Goal: Information Seeking & Learning: Learn about a topic

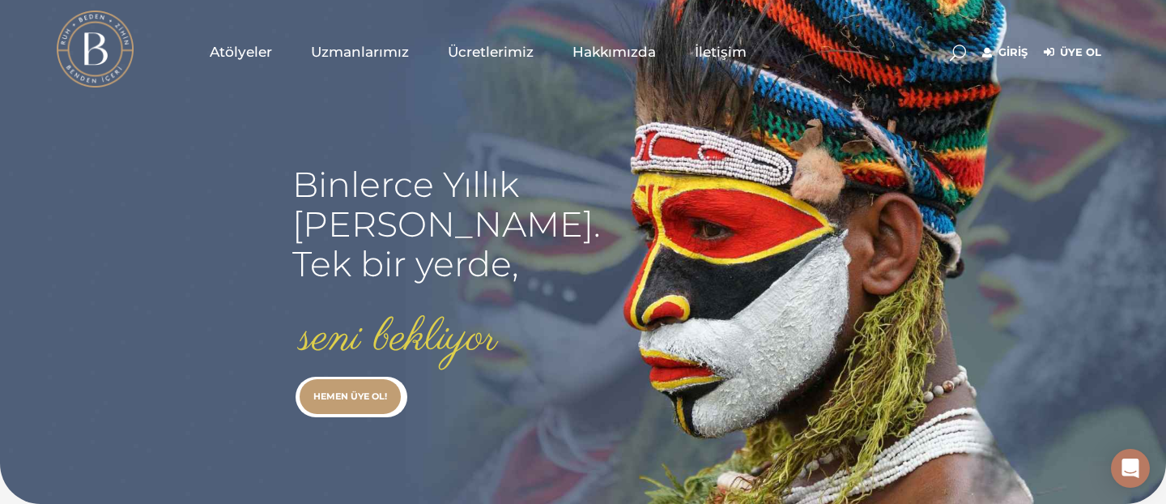
click at [1008, 55] on link "Giriş" at bounding box center [1004, 52] width 45 height 19
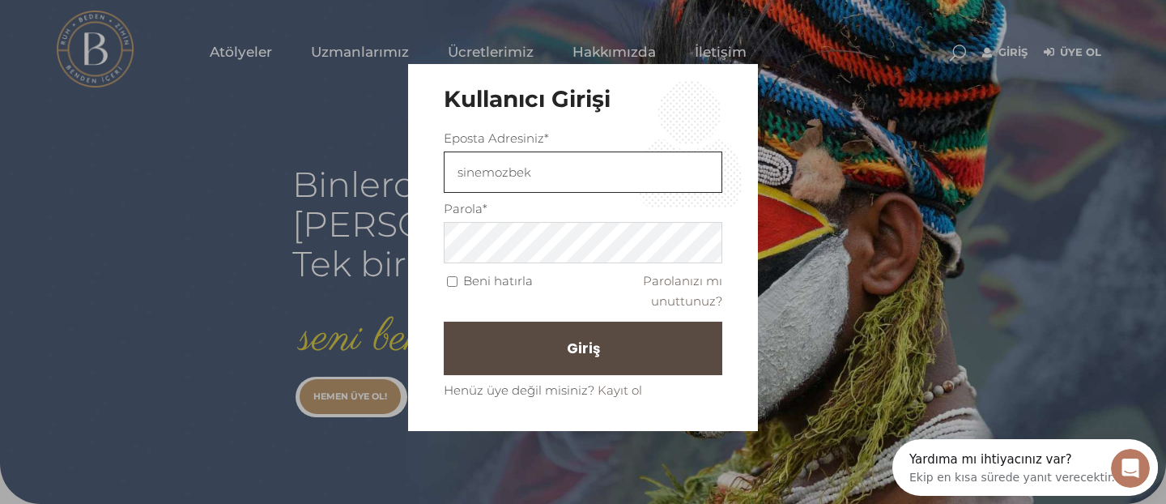
type input "sinemozbek@yahoo.com"
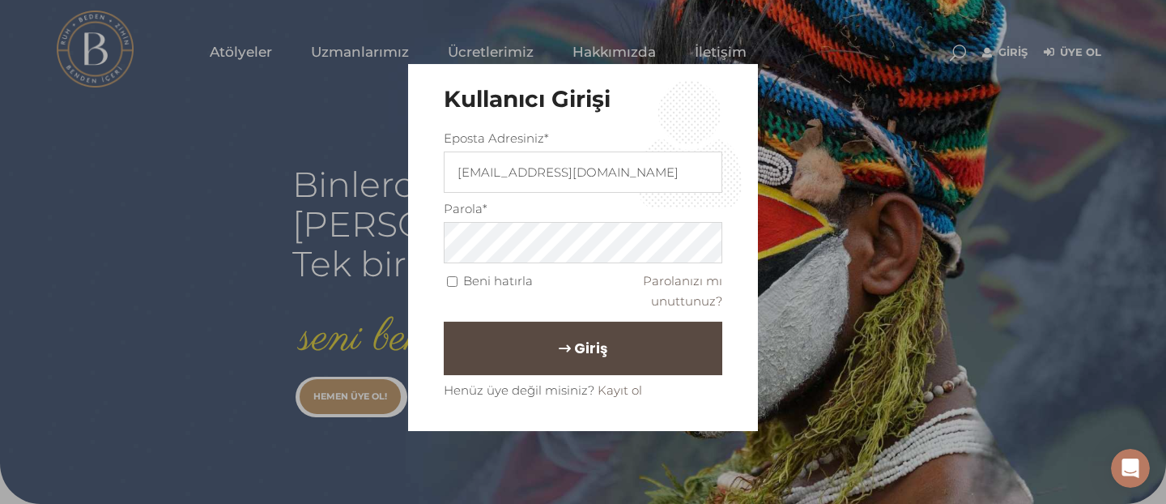
click at [597, 359] on span "Giriş" at bounding box center [590, 348] width 33 height 28
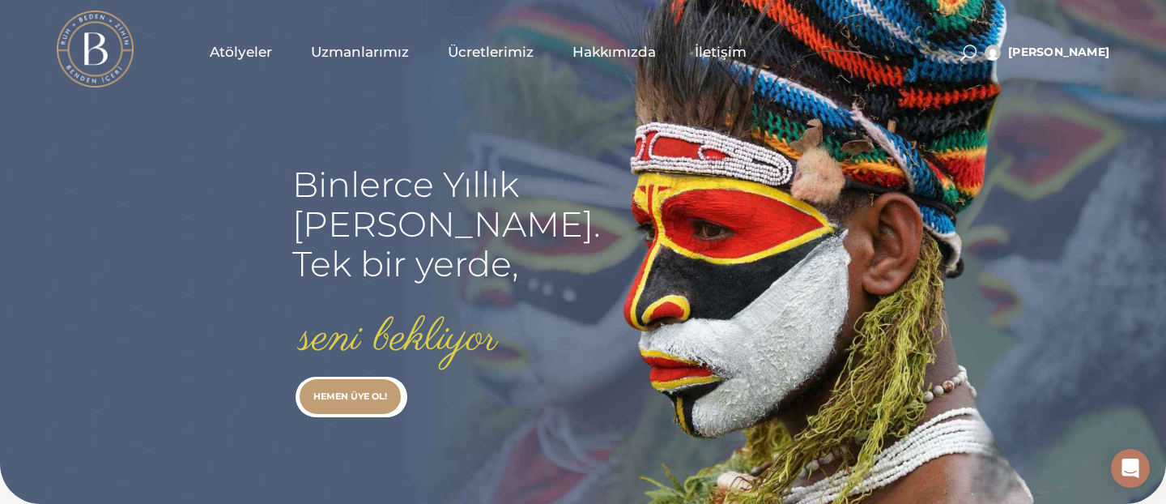
click at [247, 52] on span "Atölyeler" at bounding box center [241, 52] width 62 height 19
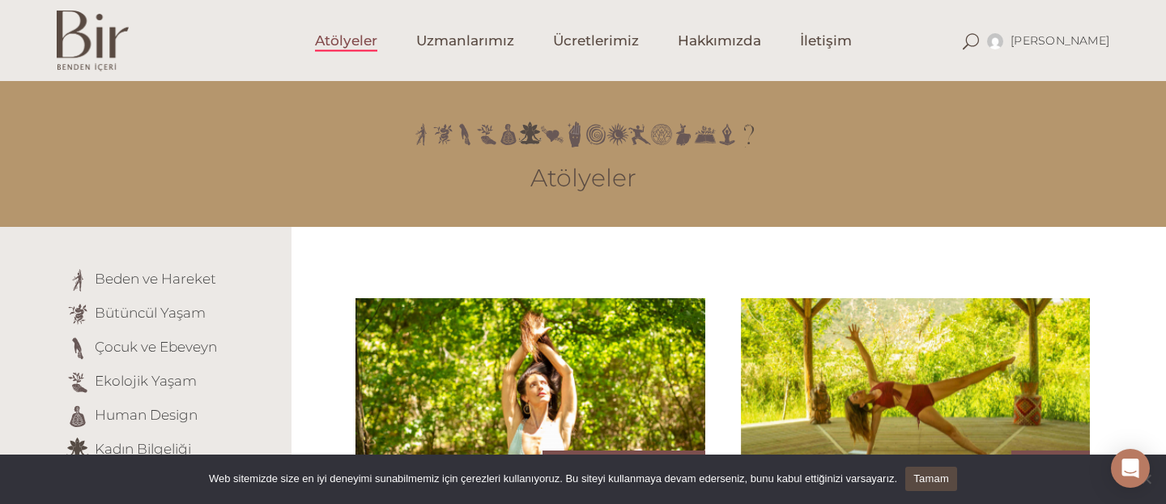
click at [952, 481] on link "Tamam" at bounding box center [931, 478] width 52 height 24
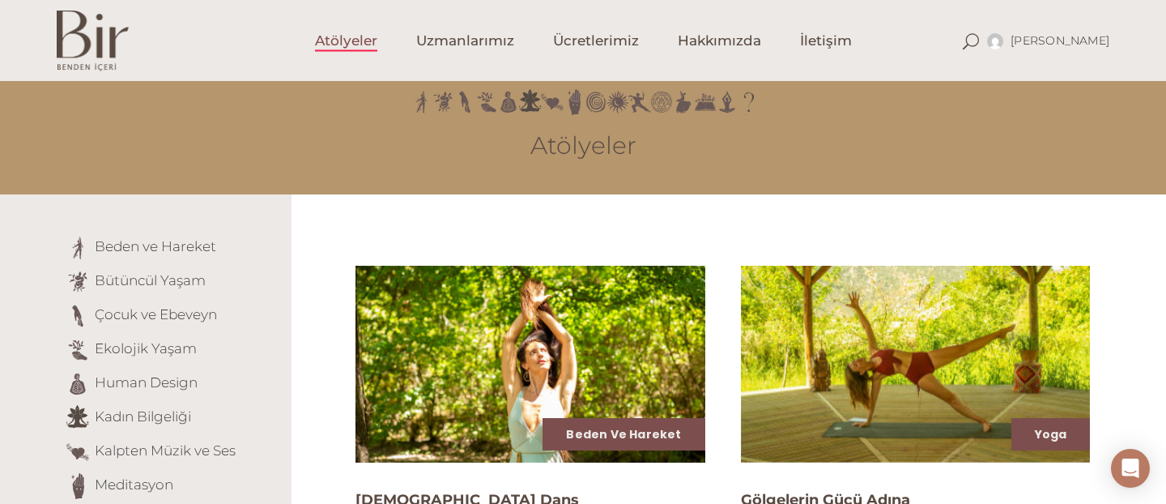
click at [246, 354] on li "Ekolojik Yaşam" at bounding box center [172, 350] width 215 height 26
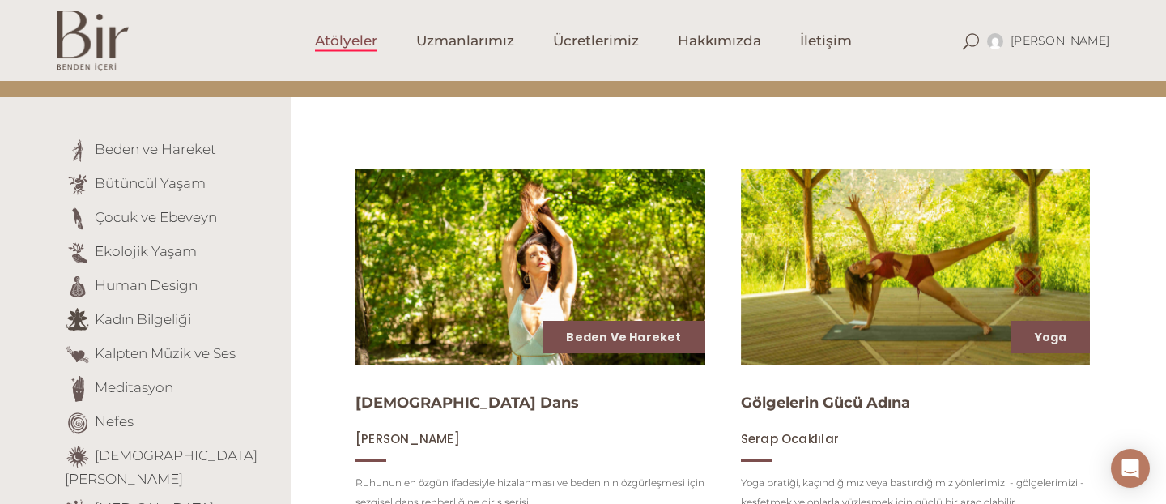
scroll to position [162, 0]
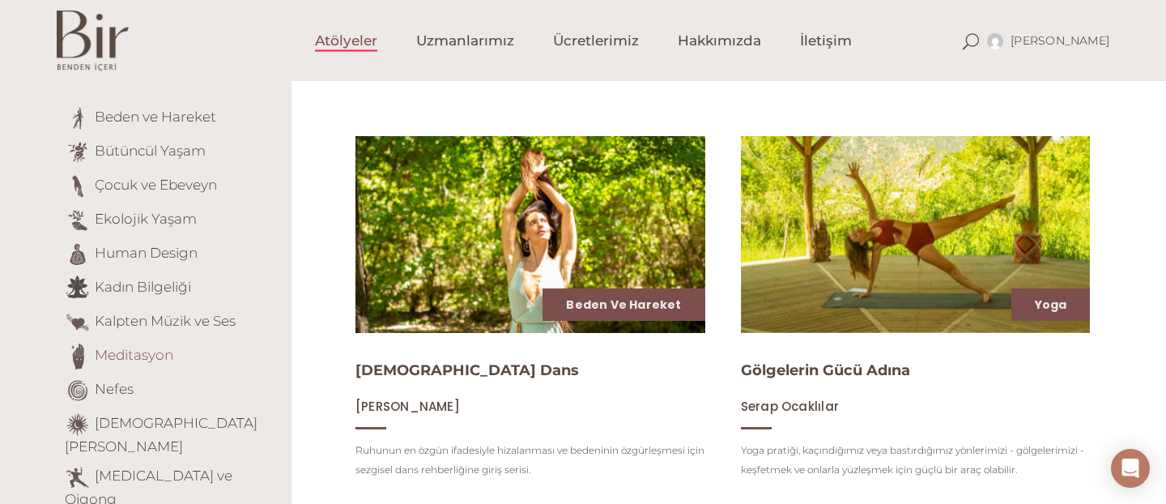
click at [139, 354] on link "Meditasyon" at bounding box center [134, 354] width 79 height 16
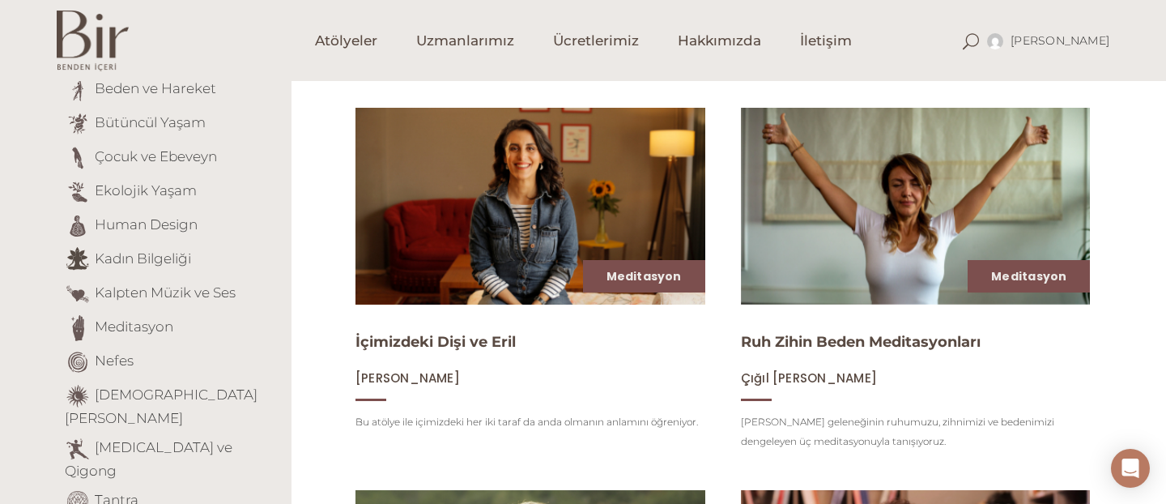
scroll to position [158, 0]
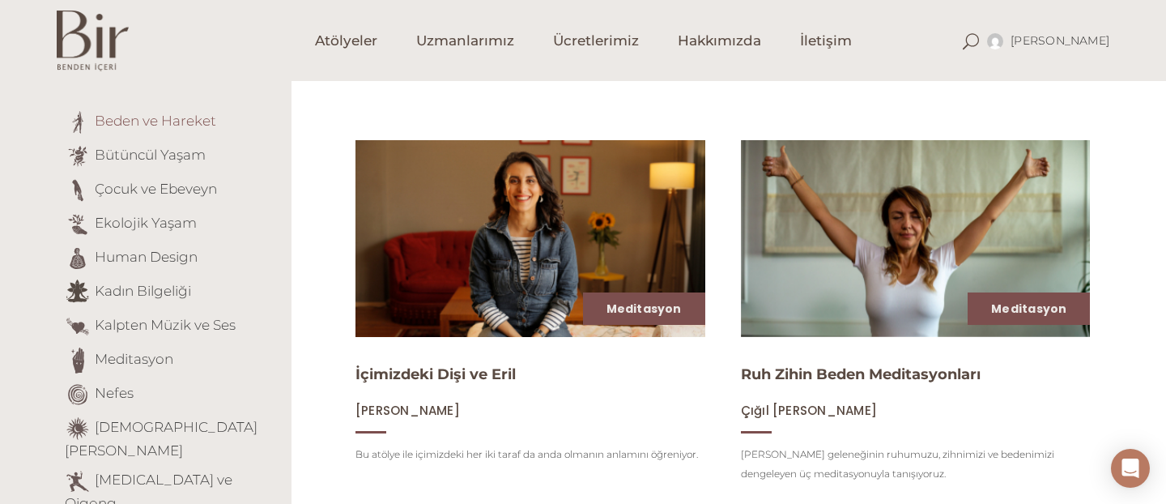
click at [197, 125] on link "Beden ve Hareket" at bounding box center [155, 121] width 121 height 16
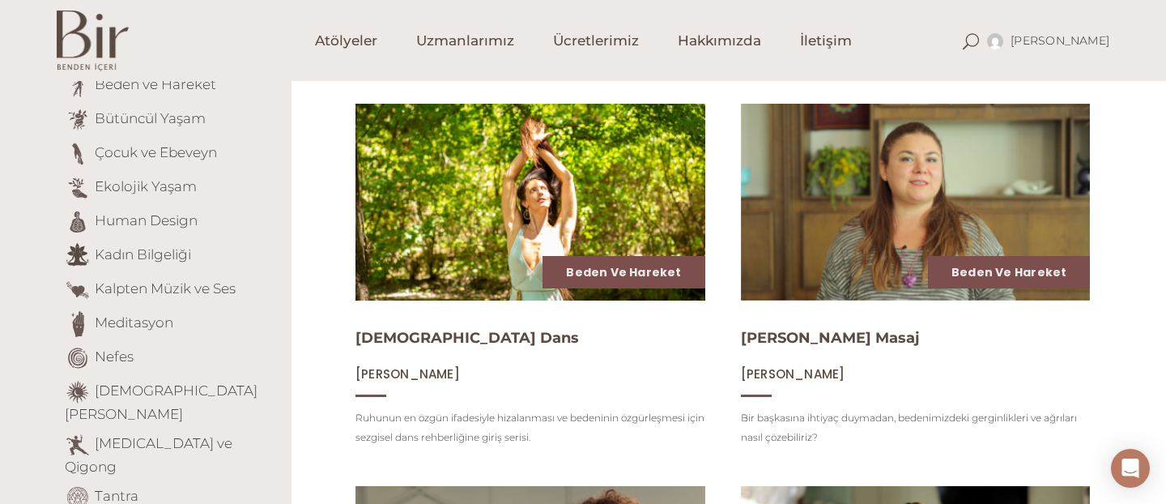
scroll to position [162, 0]
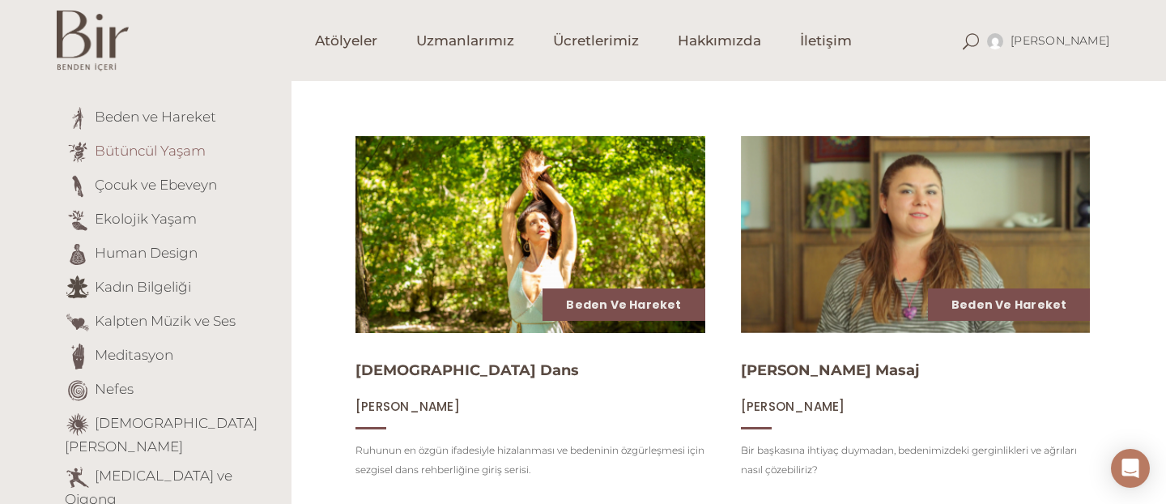
click at [184, 153] on link "Bütüncül Yaşam" at bounding box center [150, 150] width 111 height 16
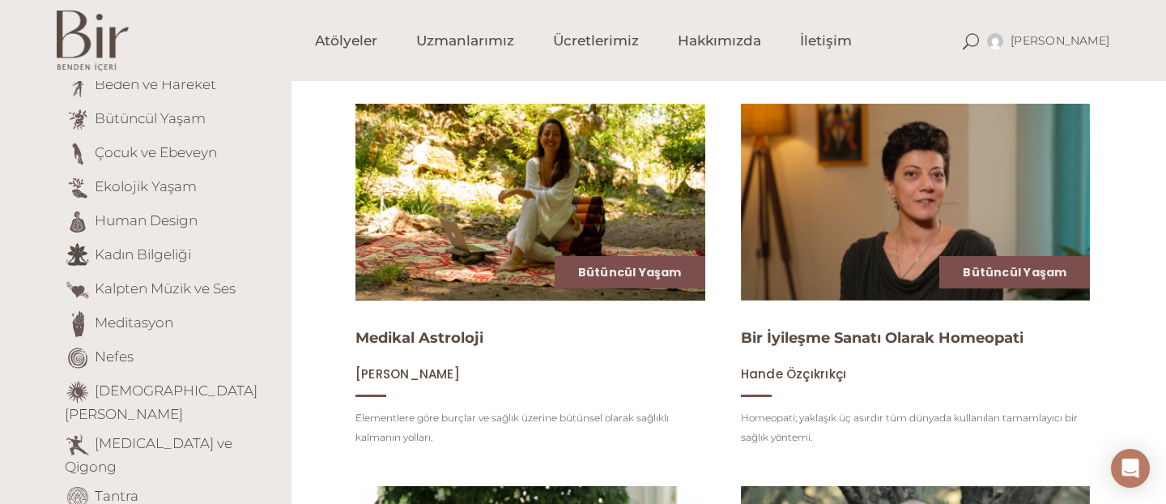
scroll to position [162, 0]
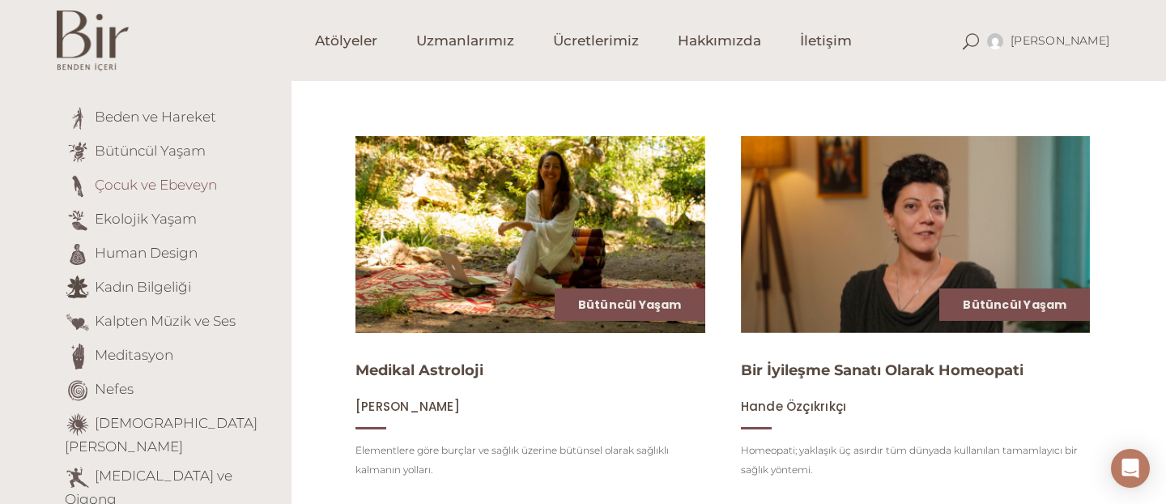
click at [171, 183] on link "Çocuk ve Ebeveyn" at bounding box center [156, 184] width 122 height 16
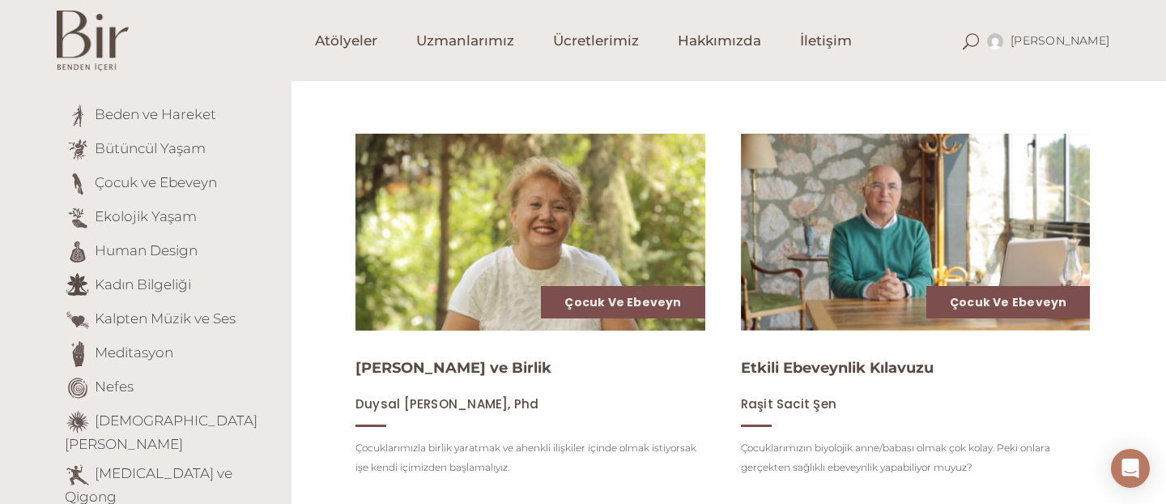
scroll to position [162, 0]
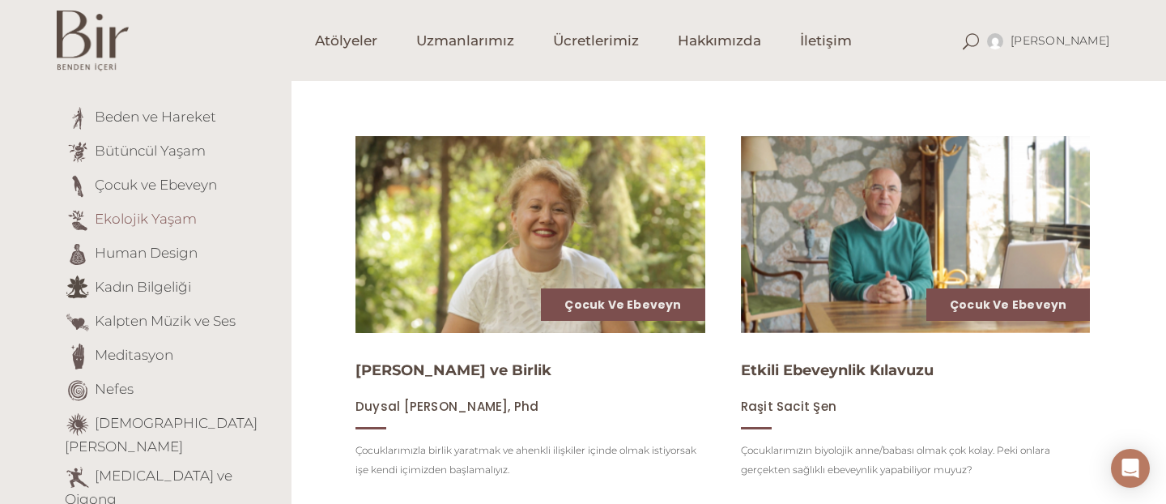
click at [151, 216] on link "Ekolojik Yaşam" at bounding box center [146, 218] width 102 height 16
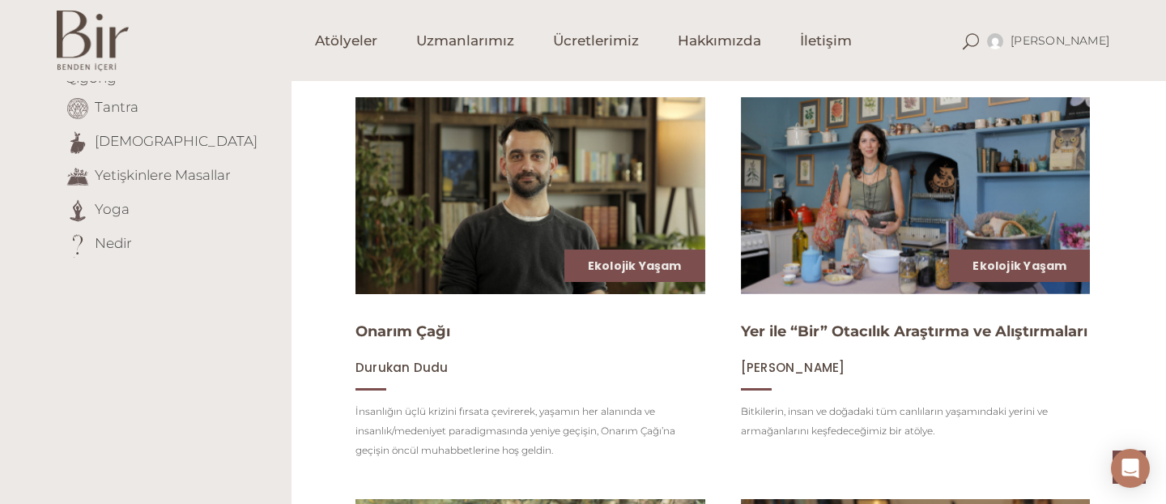
scroll to position [550, 0]
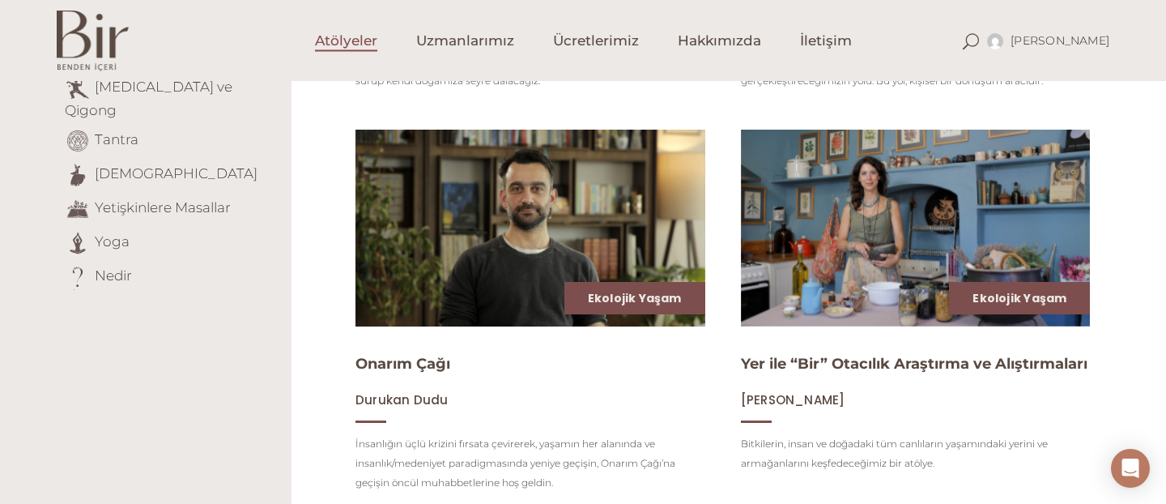
click at [358, 47] on span "Atölyeler" at bounding box center [346, 41] width 62 height 19
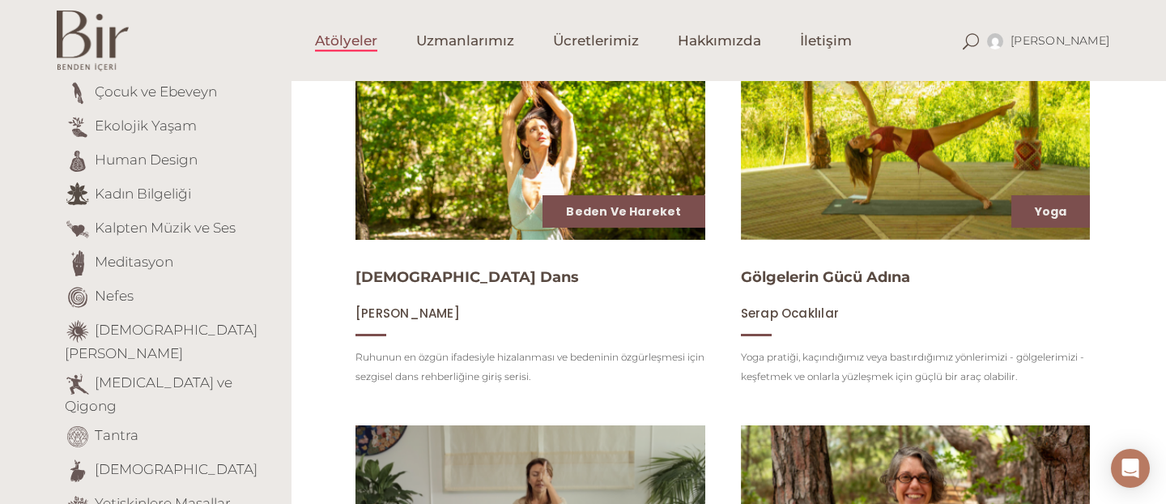
scroll to position [259, 0]
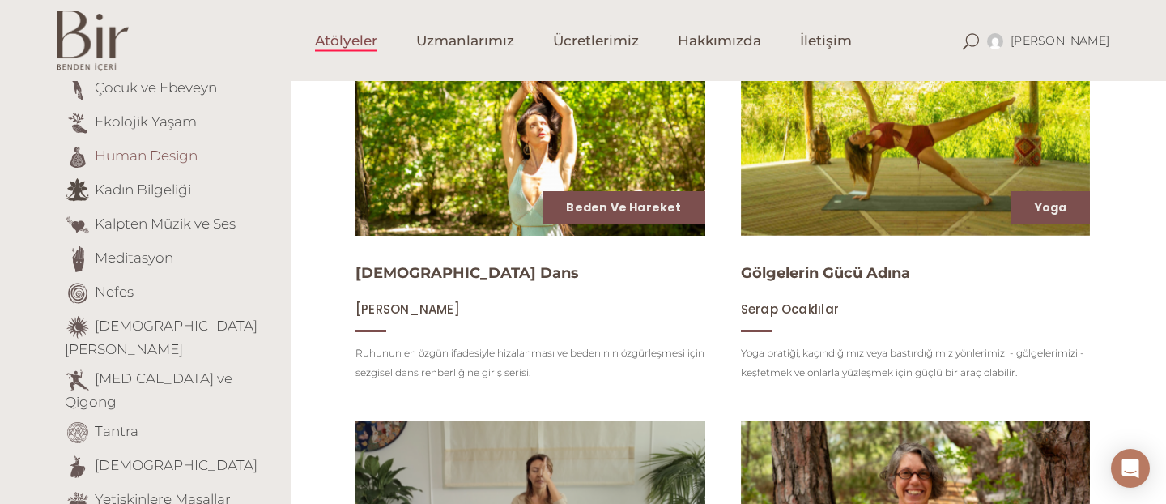
click at [159, 153] on link "Human Design" at bounding box center [146, 155] width 103 height 16
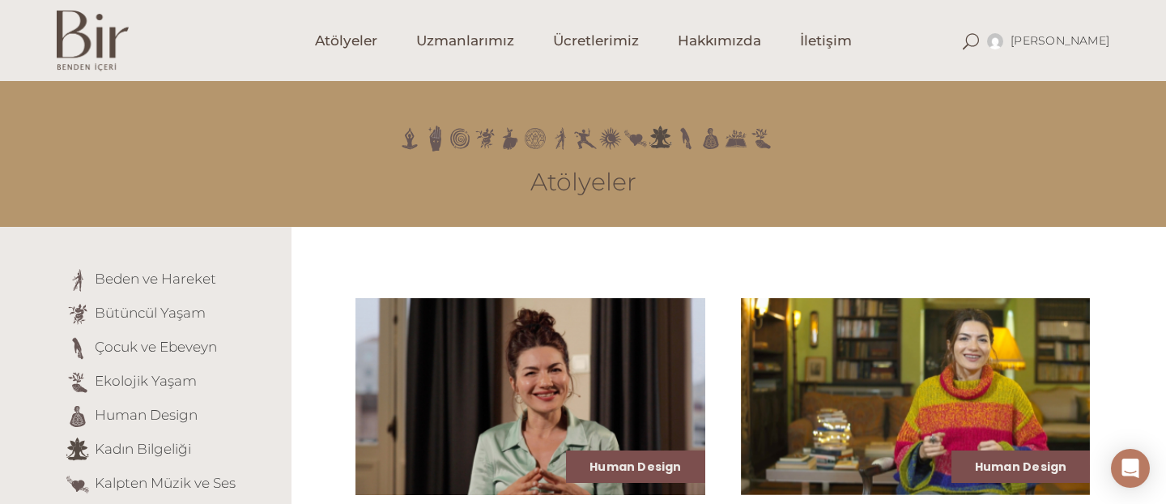
click at [1137, 362] on div "Human Design Human Design: Kapılarda Yolculuk Elvin Demir Bataillie Human Desig…" at bounding box center [728, 466] width 874 height 423
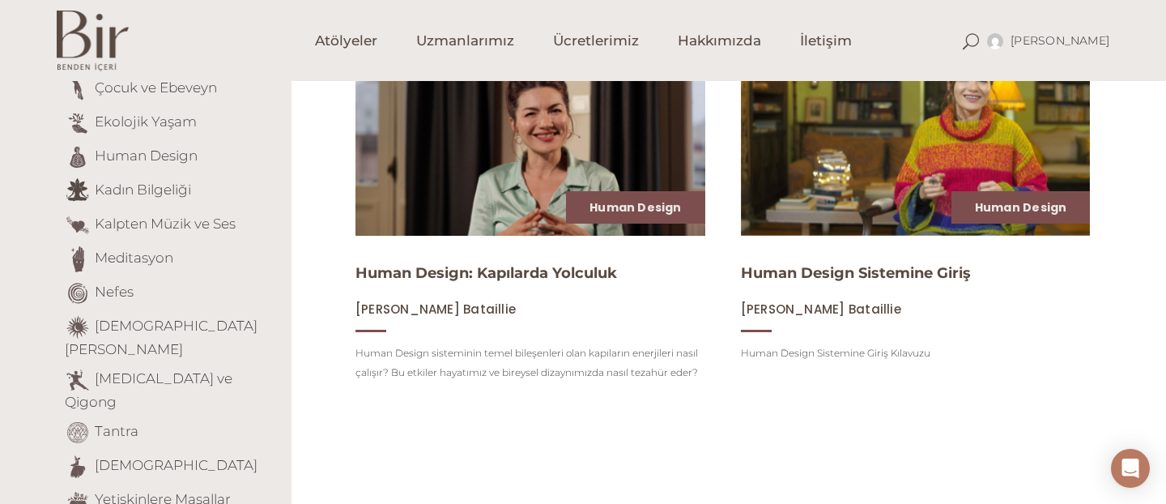
scroll to position [194, 0]
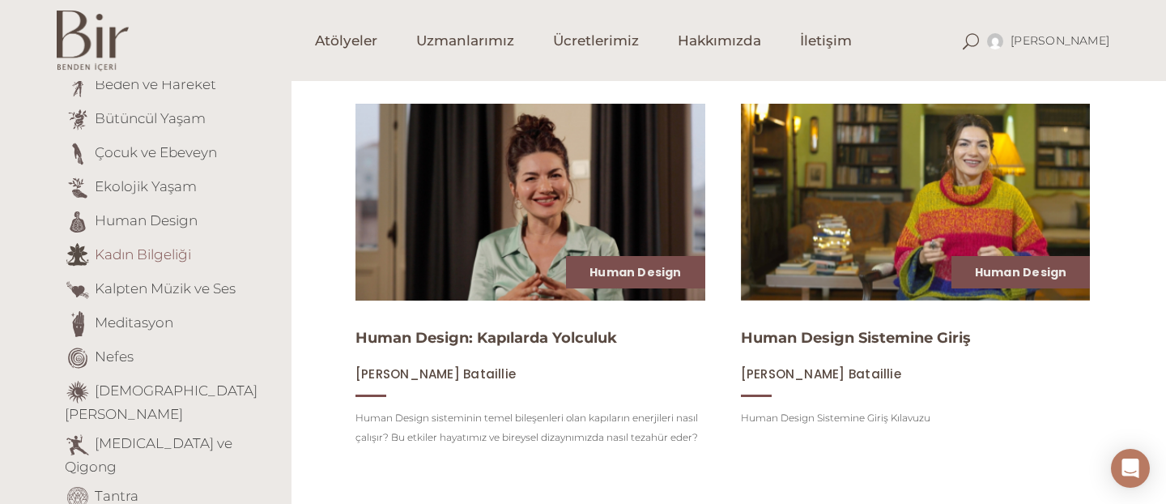
click at [151, 254] on link "Kadın Bilgeliği" at bounding box center [143, 254] width 96 height 16
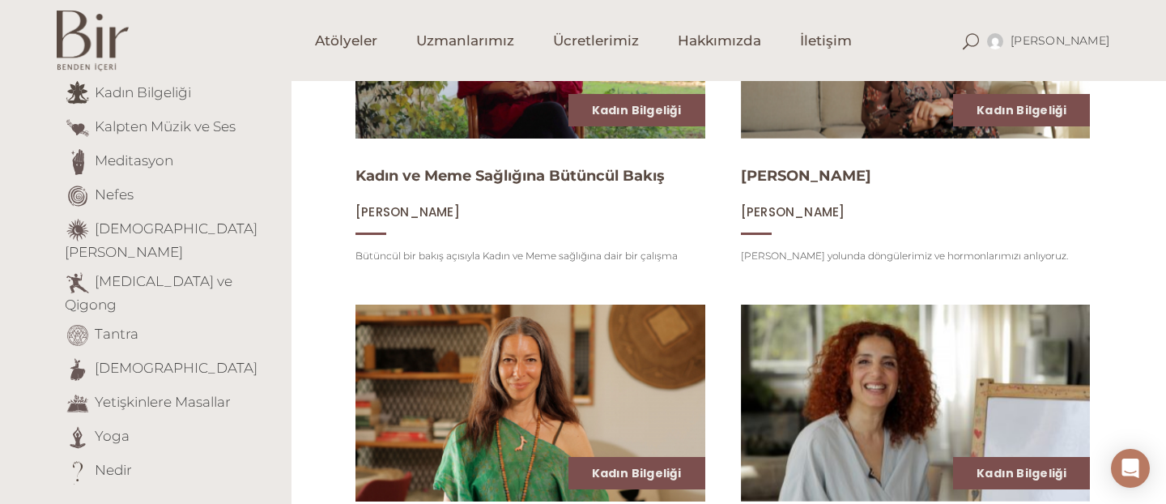
scroll to position [324, 0]
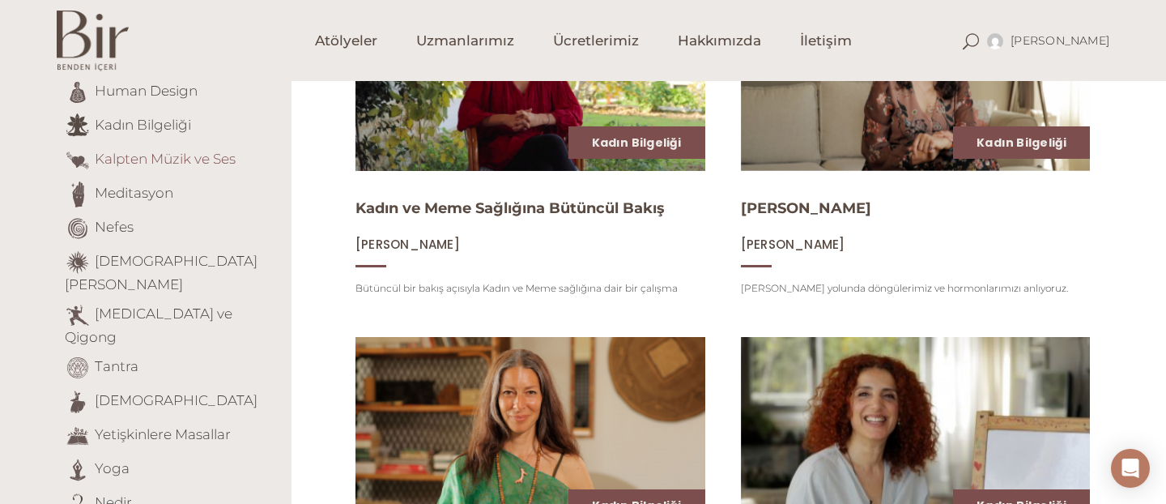
click at [187, 158] on link "Kalpten Müzik ve Ses" at bounding box center [165, 159] width 141 height 16
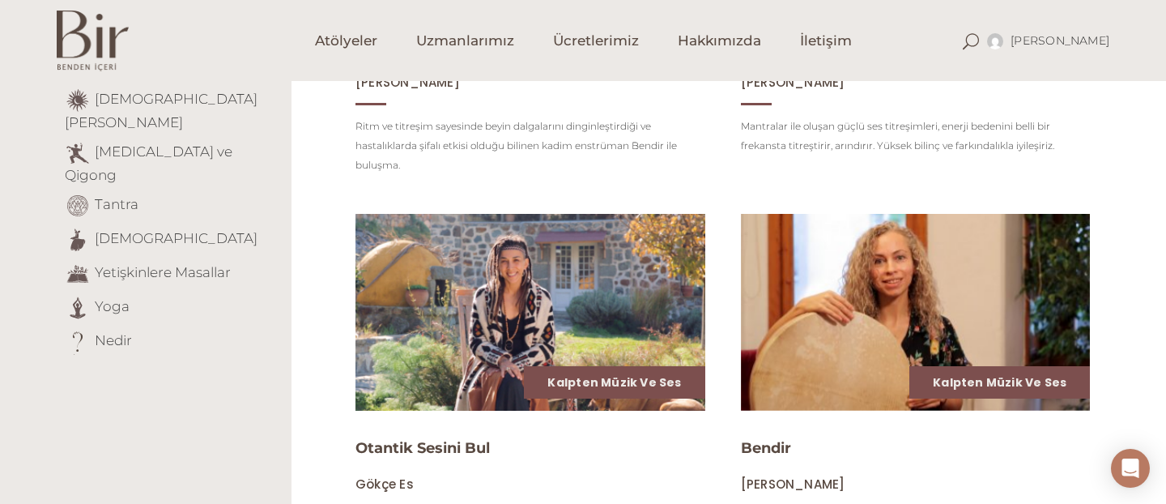
scroll to position [389, 0]
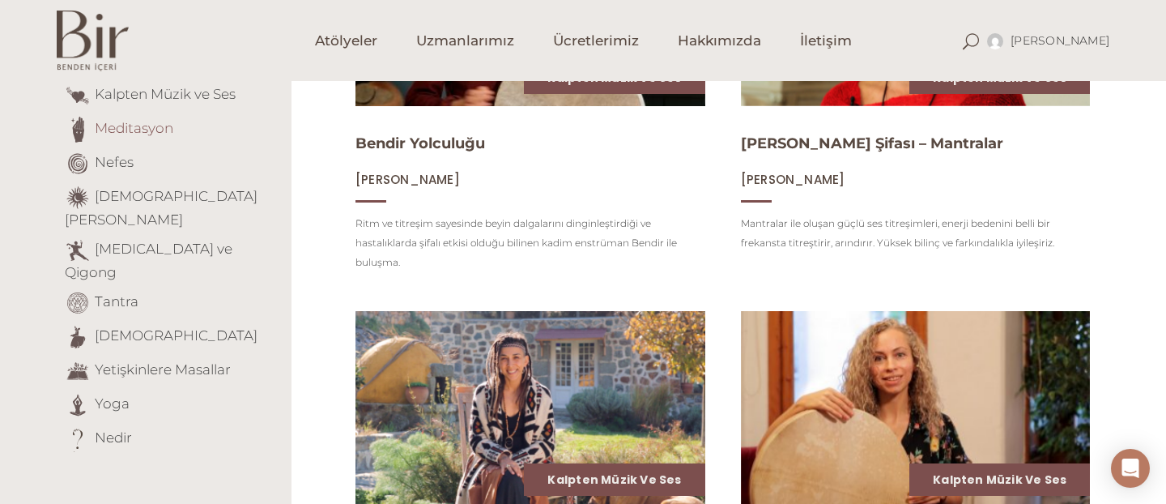
click at [138, 129] on link "Meditasyon" at bounding box center [134, 128] width 79 height 16
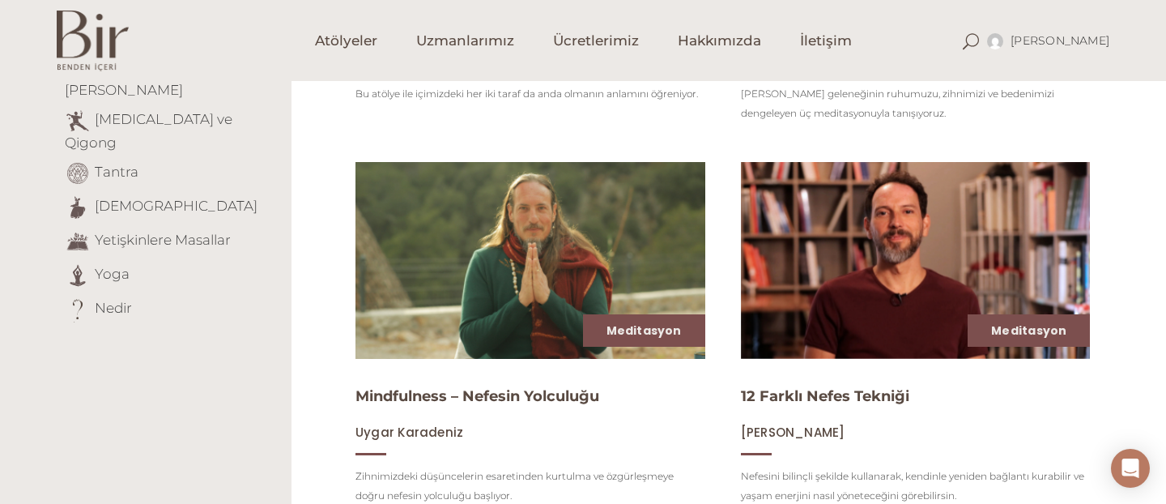
scroll to position [421, 0]
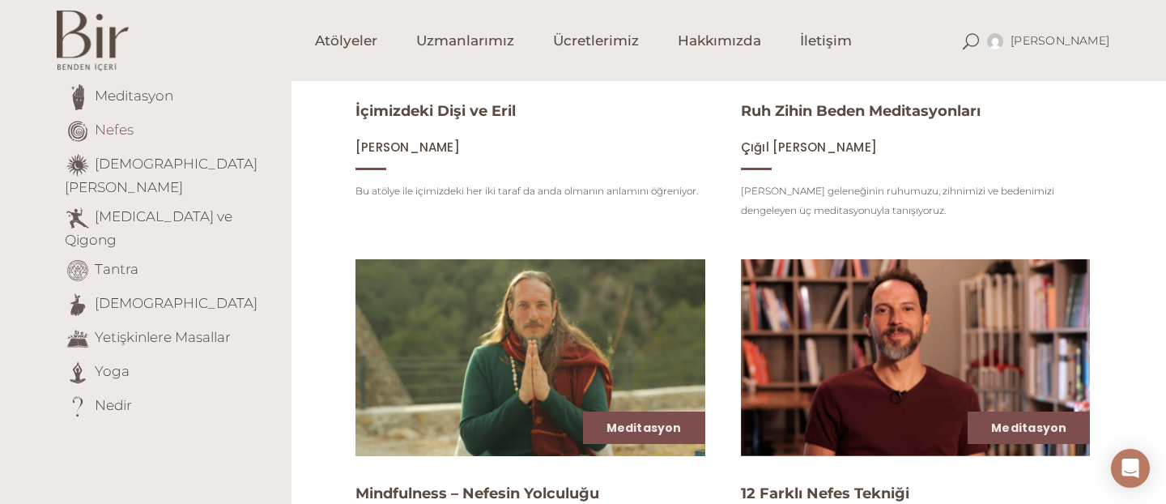
click at [115, 135] on link "Nefes" at bounding box center [114, 129] width 39 height 16
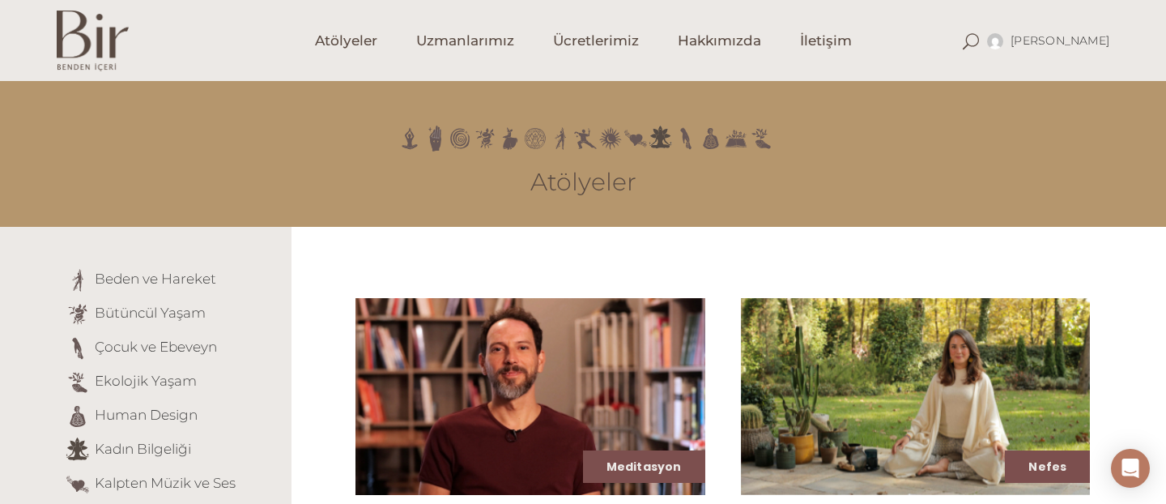
click at [1146, 294] on div "Meditasyon 12 Farklı Nefes Tekniği [PERSON_NAME] Nefesini bilinçli şekilde kull…" at bounding box center [728, 476] width 874 height 442
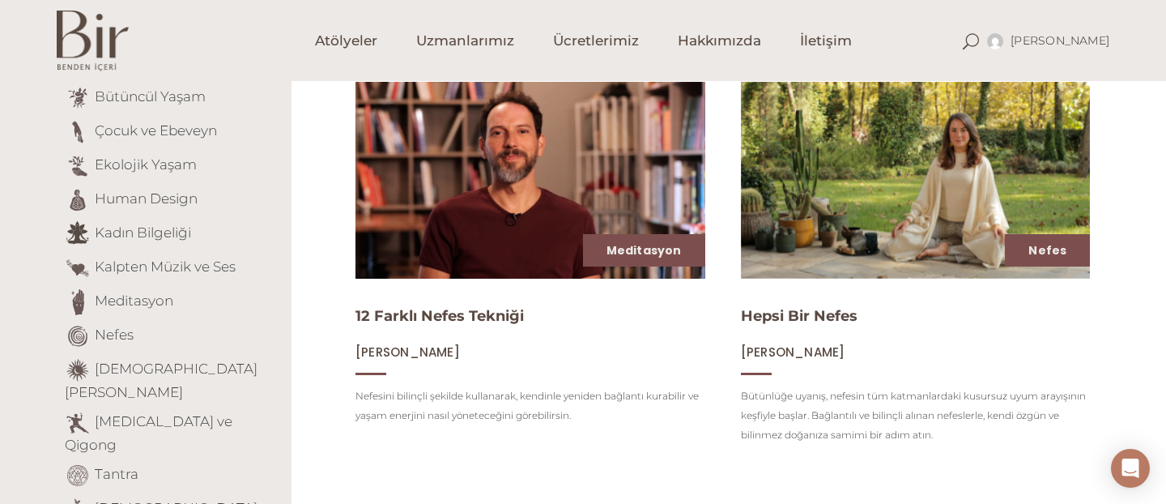
scroll to position [194, 0]
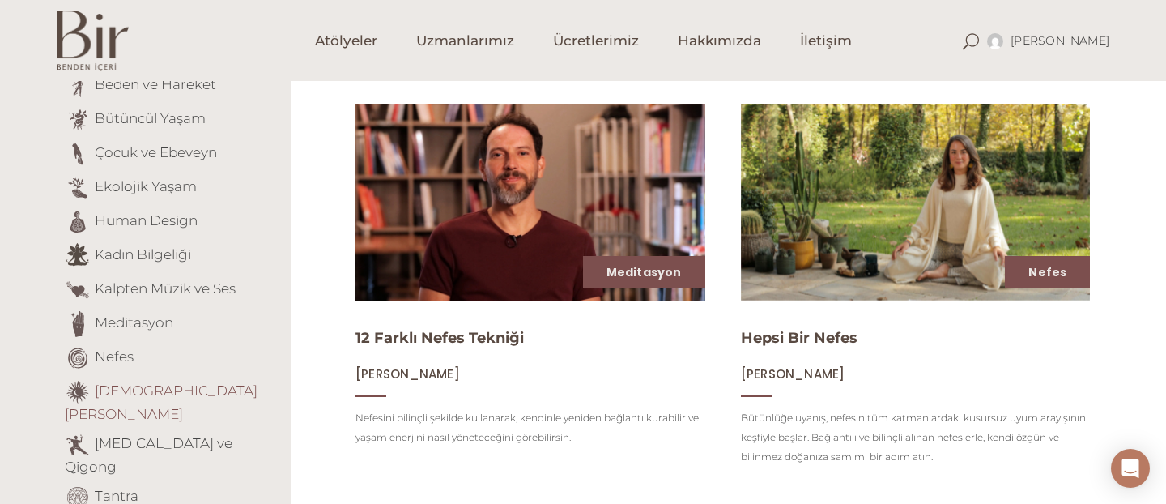
click at [181, 388] on link "[DEMOGRAPHIC_DATA][PERSON_NAME]" at bounding box center [161, 402] width 193 height 40
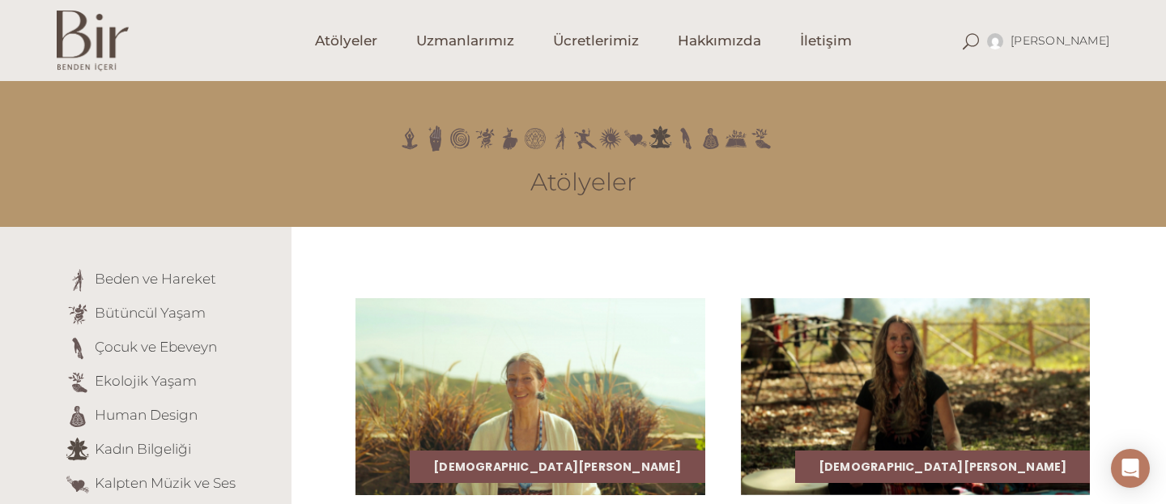
click at [1162, 360] on div "Şamanik Öğretiler Dadirri – Derin Dinleyiş Özlem Özülker Dadirri, tüm öğretiler…" at bounding box center [728, 476] width 874 height 442
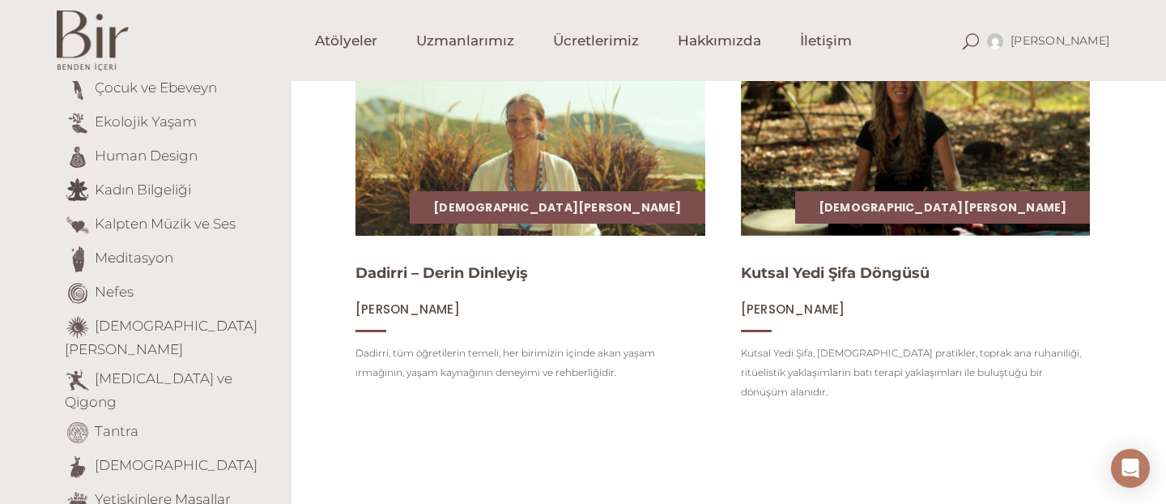
scroll to position [291, 0]
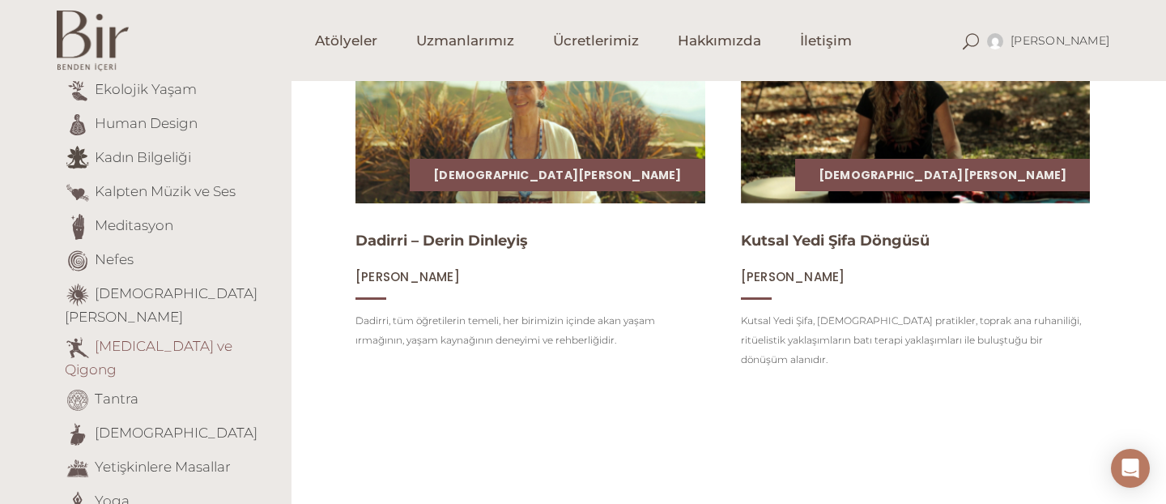
click at [177, 338] on link "[MEDICAL_DATA] ve Qigong" at bounding box center [149, 358] width 168 height 40
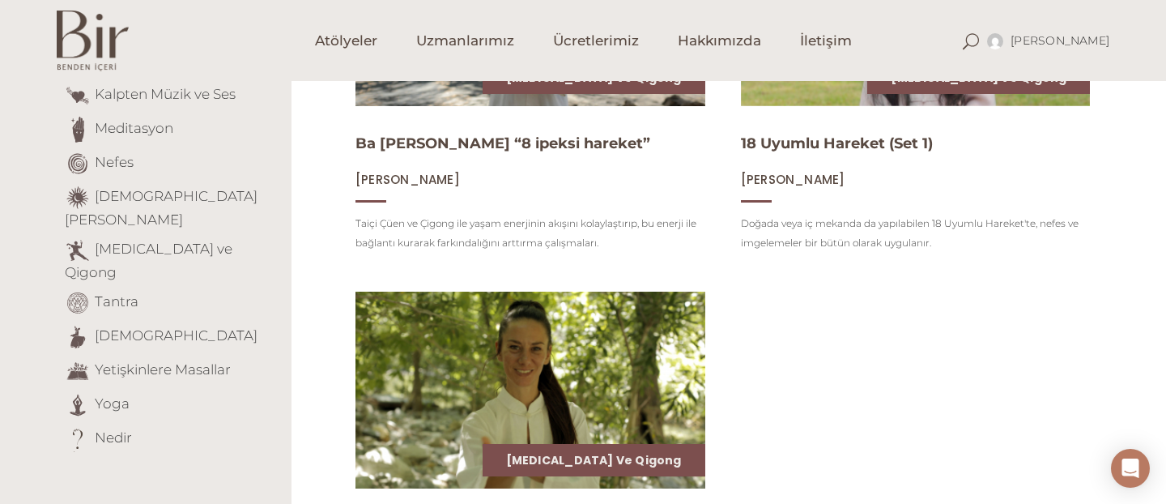
scroll to position [421, 0]
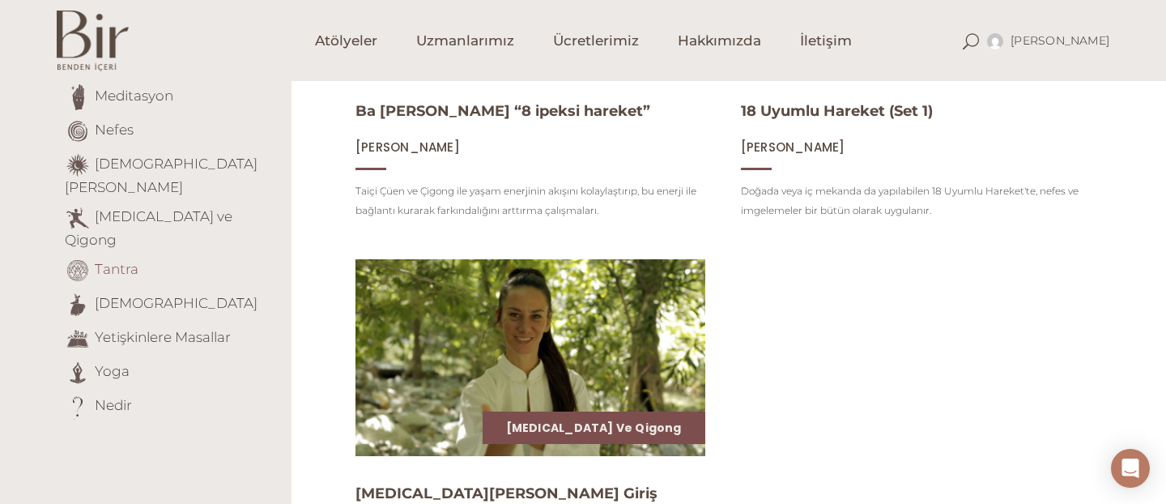
click at [127, 261] on link "Tantra" at bounding box center [117, 269] width 44 height 16
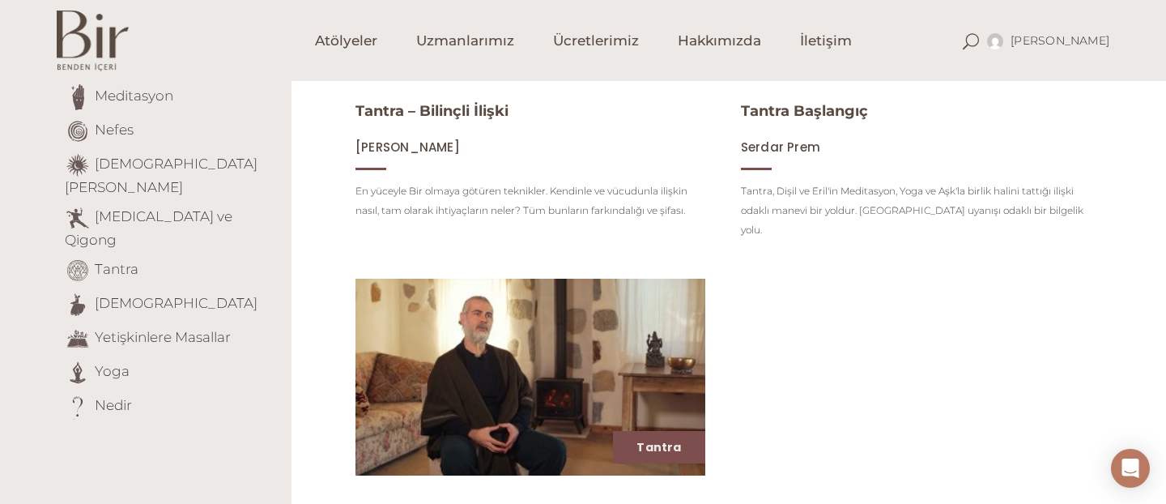
scroll to position [453, 0]
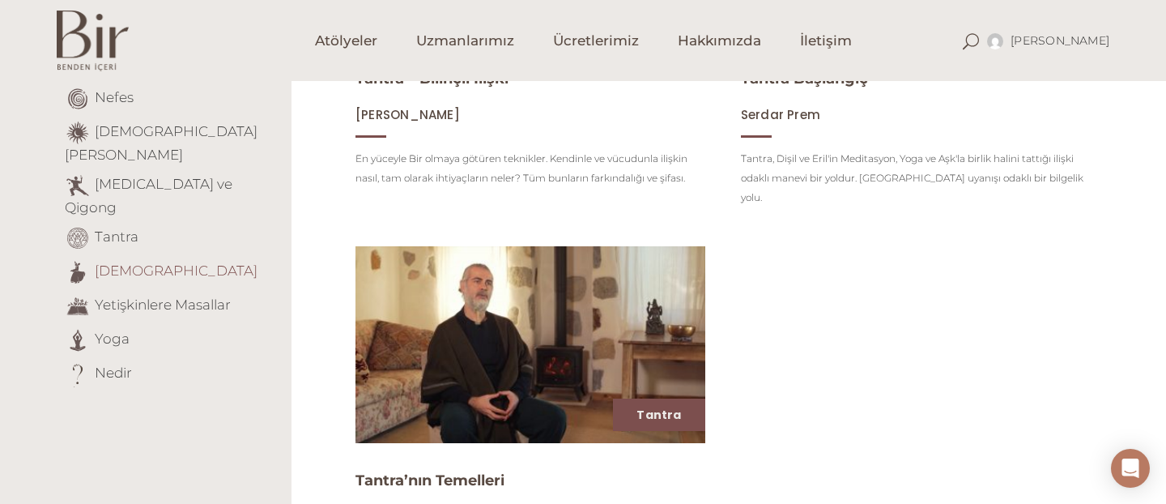
click at [132, 262] on link "[DEMOGRAPHIC_DATA]" at bounding box center [176, 270] width 163 height 16
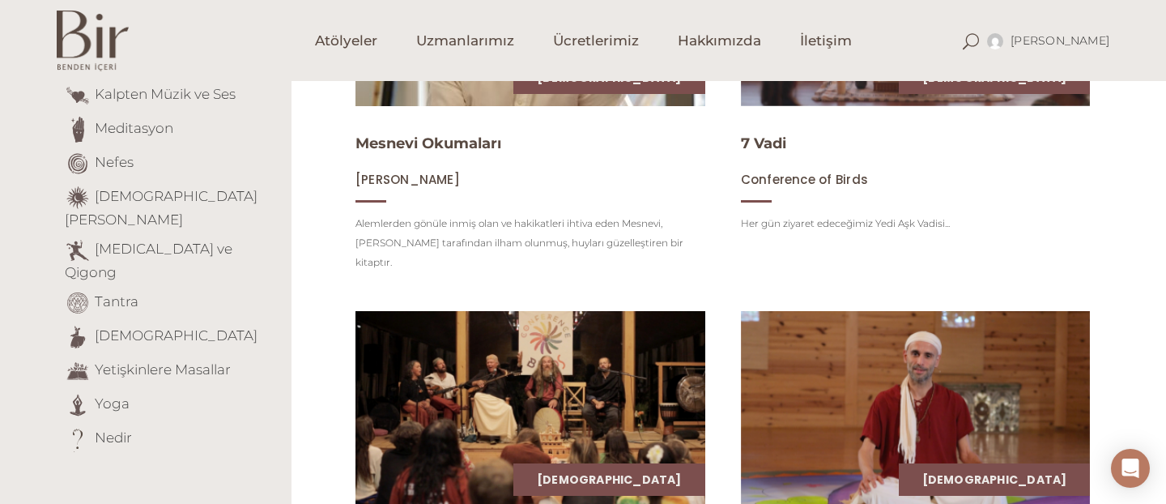
scroll to position [356, 0]
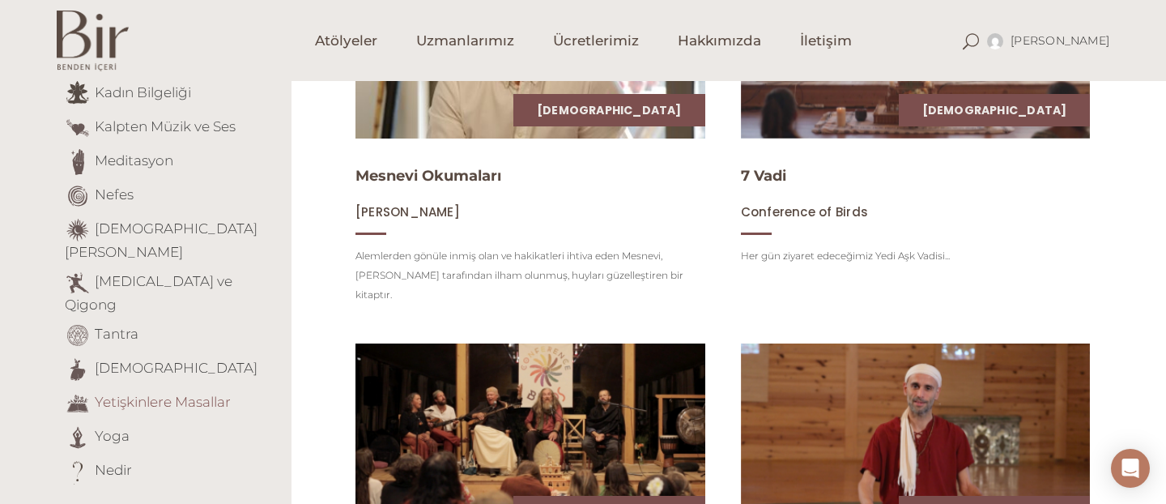
click at [172, 393] on link "Yetişkinlere Masallar" at bounding box center [163, 401] width 136 height 16
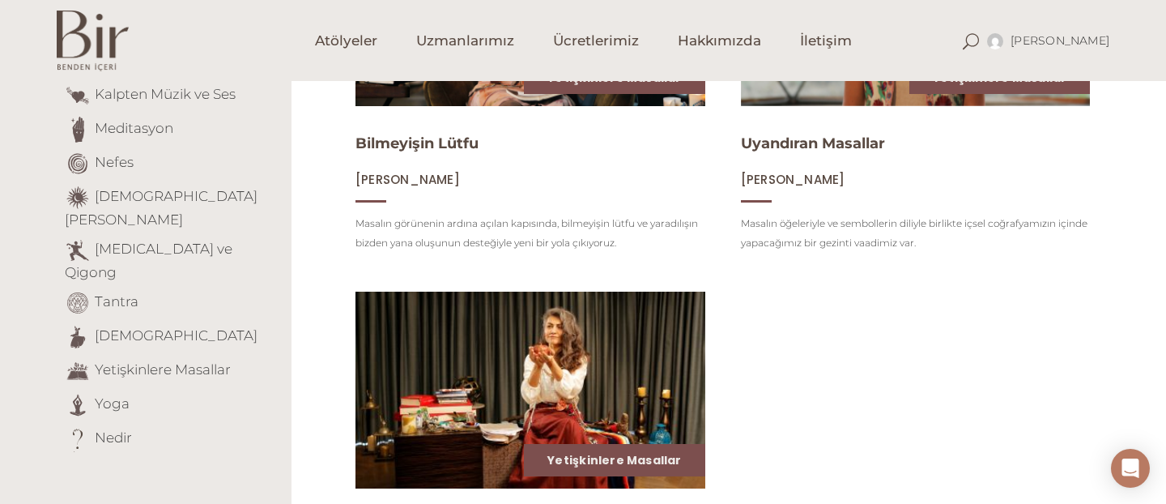
scroll to position [421, 0]
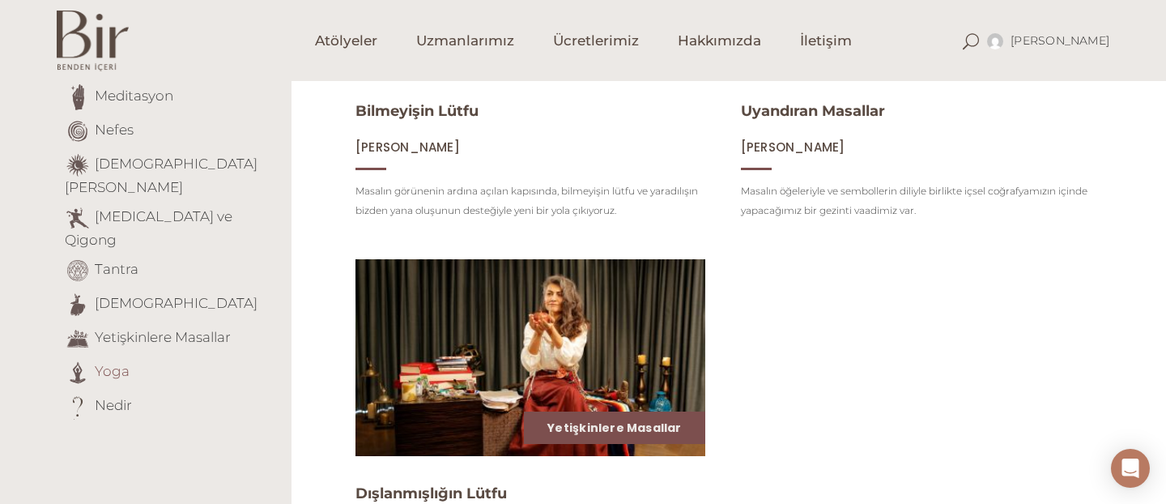
click at [117, 363] on link "Yoga" at bounding box center [112, 371] width 35 height 16
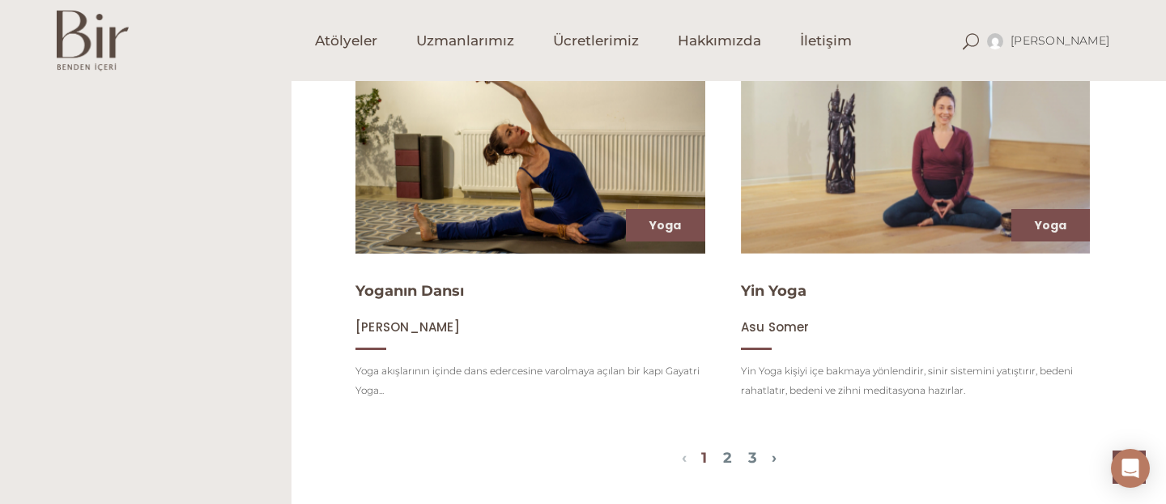
scroll to position [1878, 0]
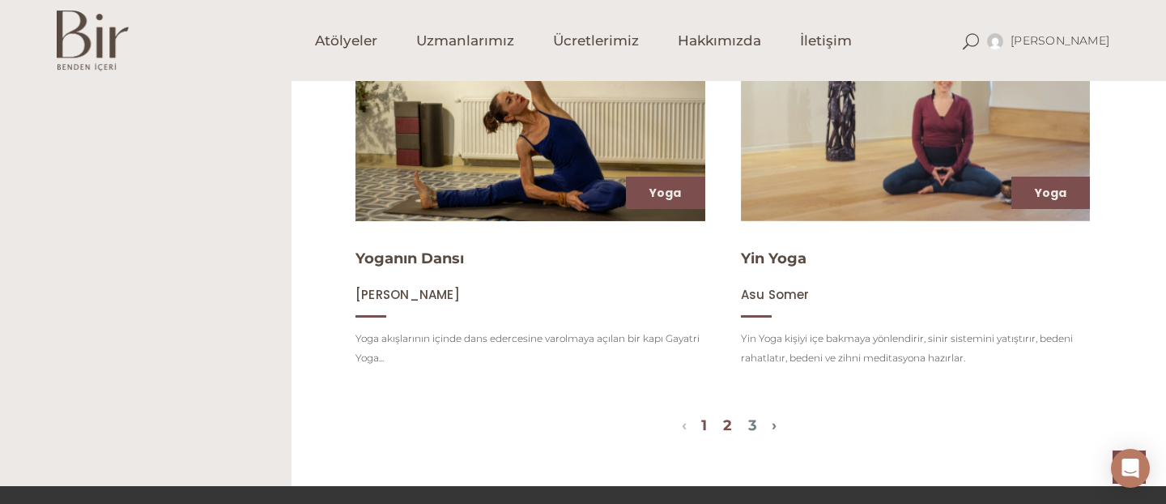
click at [731, 427] on link "2" at bounding box center [727, 425] width 9 height 18
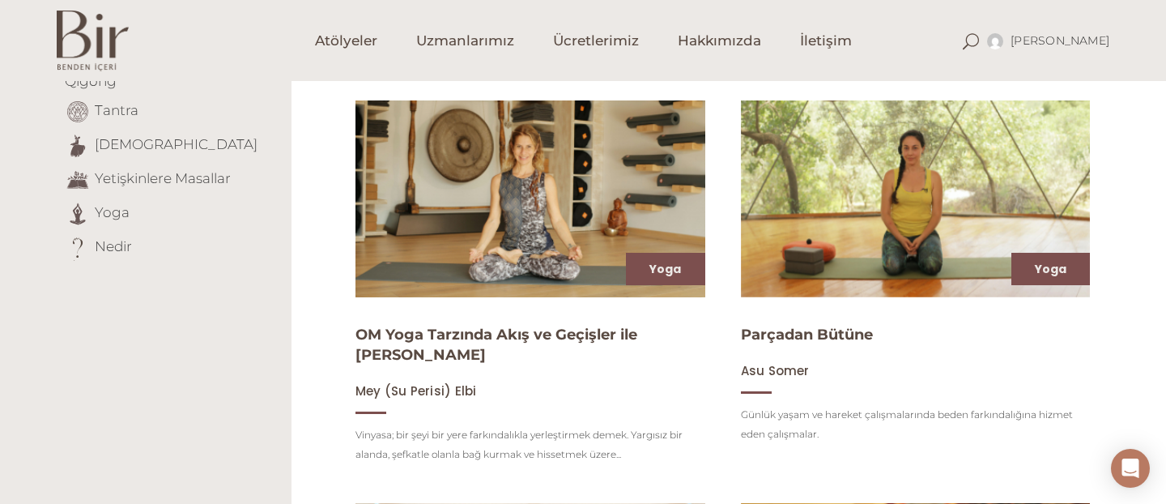
scroll to position [255, 0]
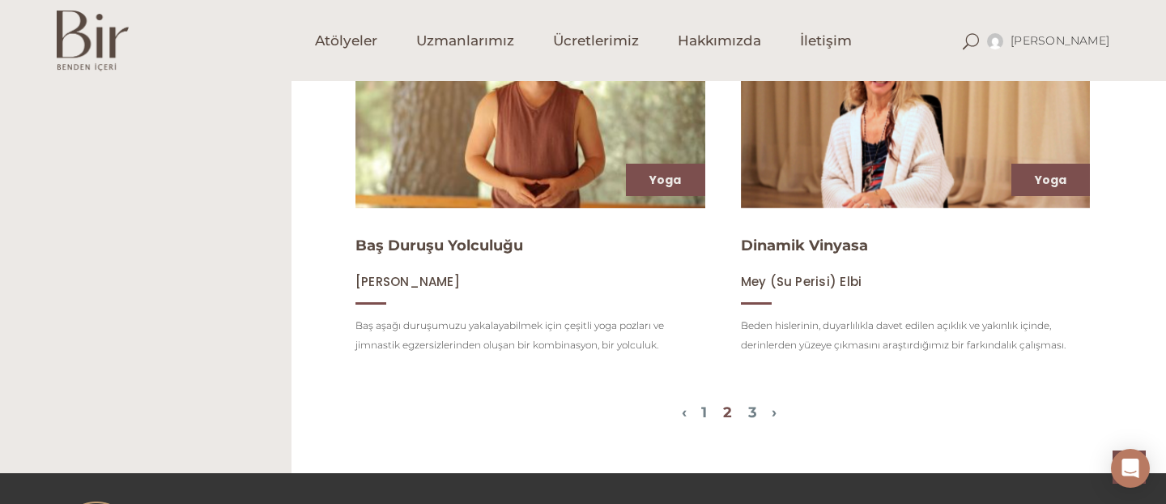
scroll to position [1939, 0]
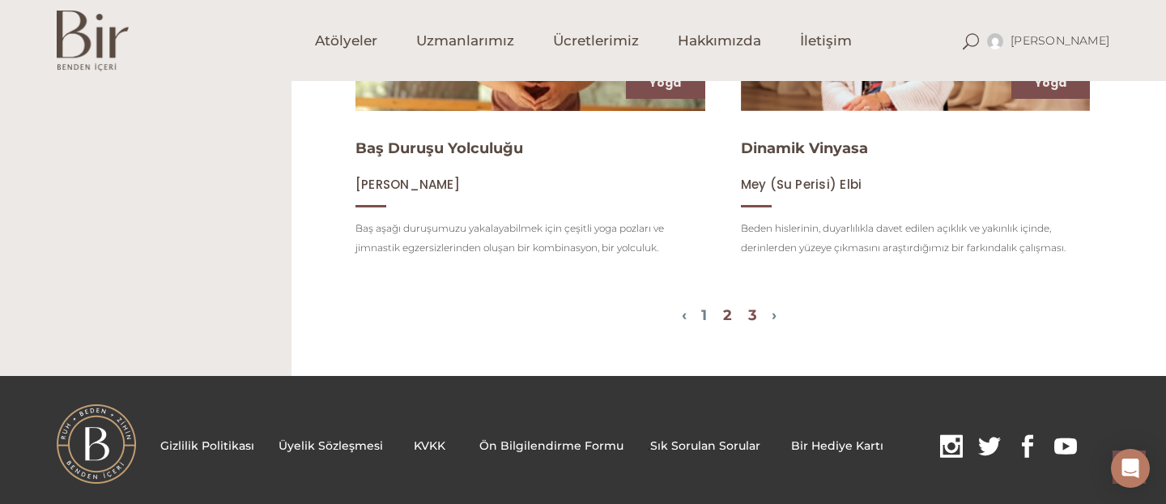
click at [757, 315] on link "3" at bounding box center [752, 315] width 9 height 18
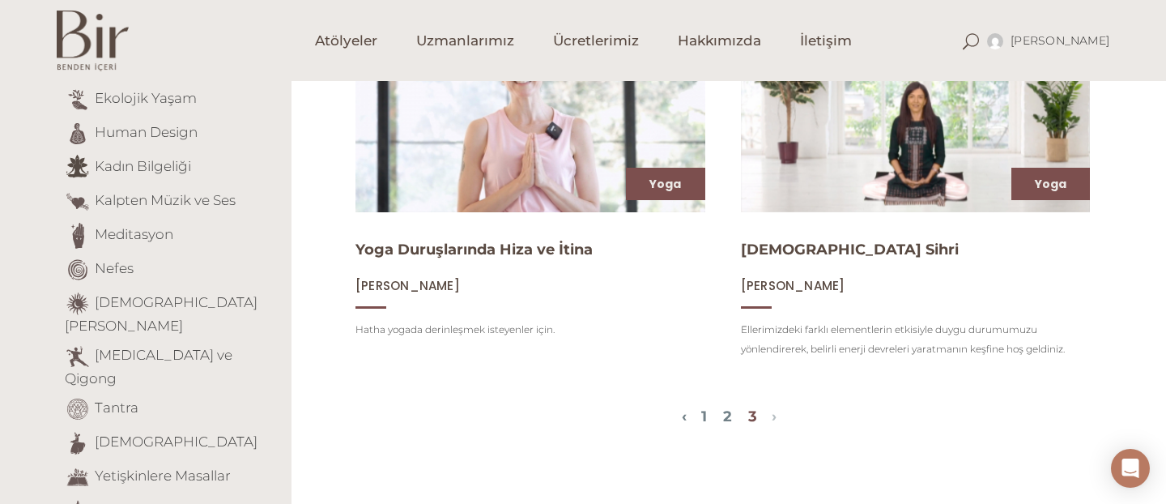
scroll to position [255, 0]
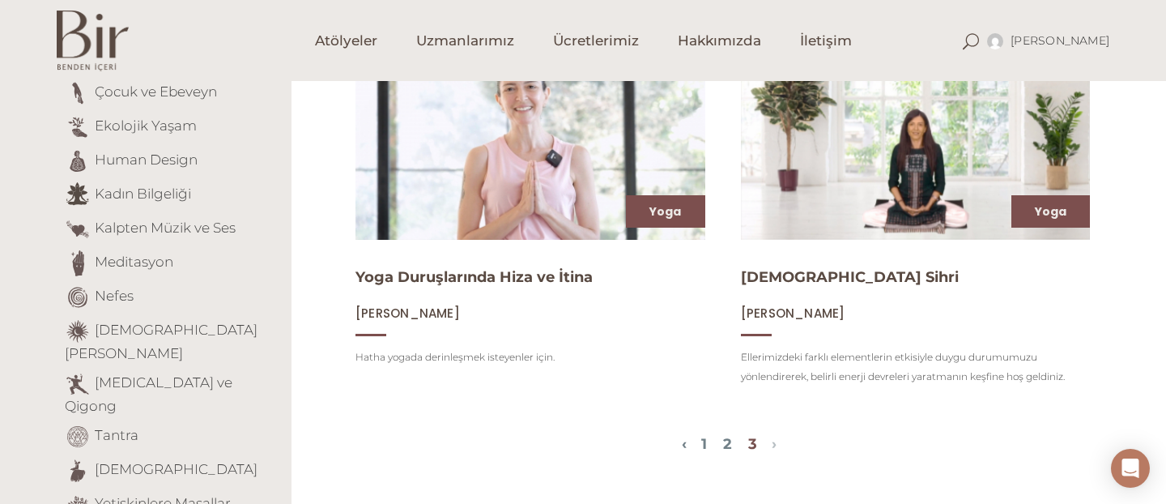
click at [1157, 346] on div "Yoga Yoga Duruşlarında Hiza ve İtina Gülin Zeytunlu Hatha yogada derinleşmek is…" at bounding box center [728, 211] width 874 height 423
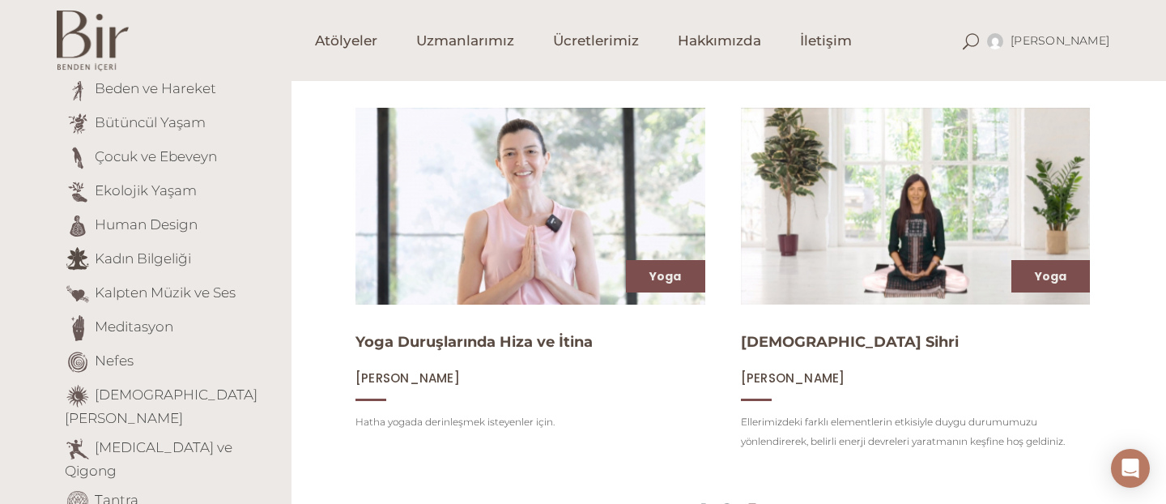
scroll to position [223, 0]
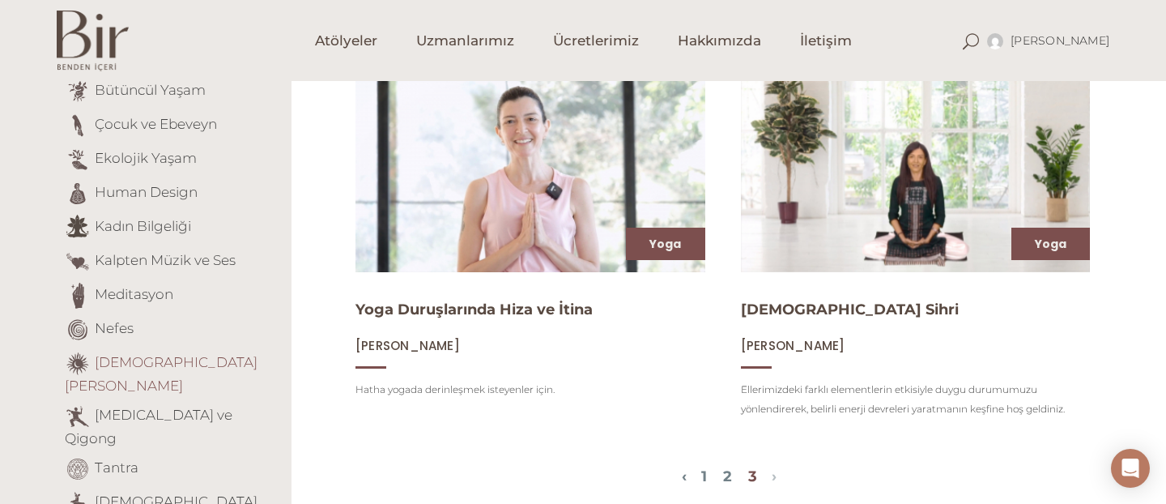
click at [166, 363] on link "Şamanik Öğretiler" at bounding box center [161, 374] width 193 height 40
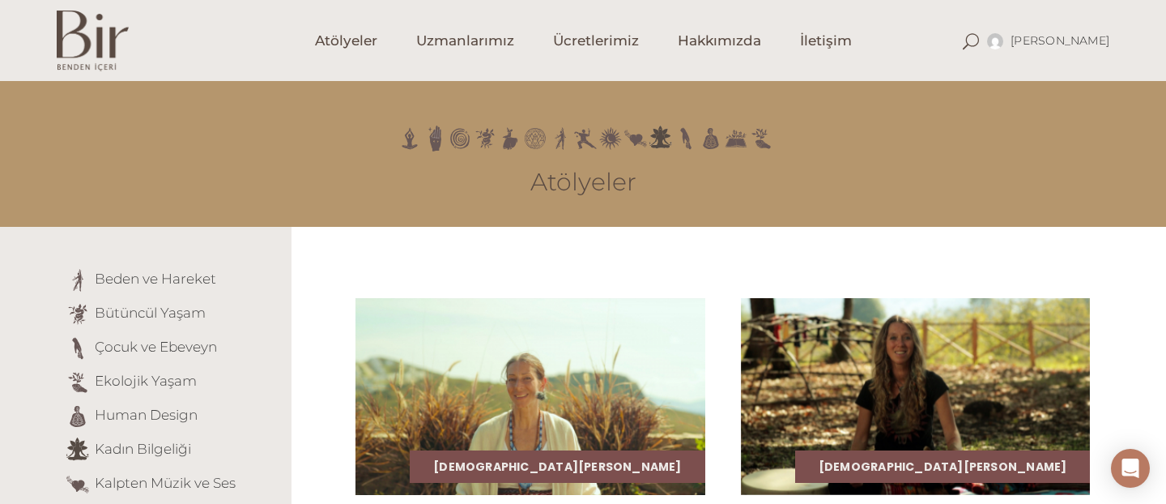
click at [1154, 313] on div "[DEMOGRAPHIC_DATA][PERSON_NAME] Dadirri – Derin Dinleyiş [PERSON_NAME] Dadirri,…" at bounding box center [728, 476] width 874 height 442
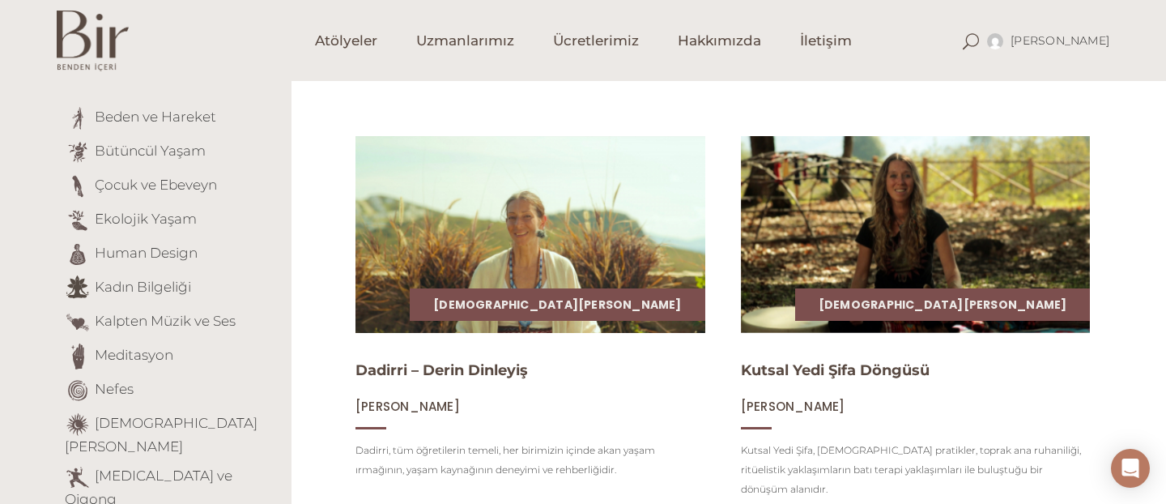
scroll to position [194, 0]
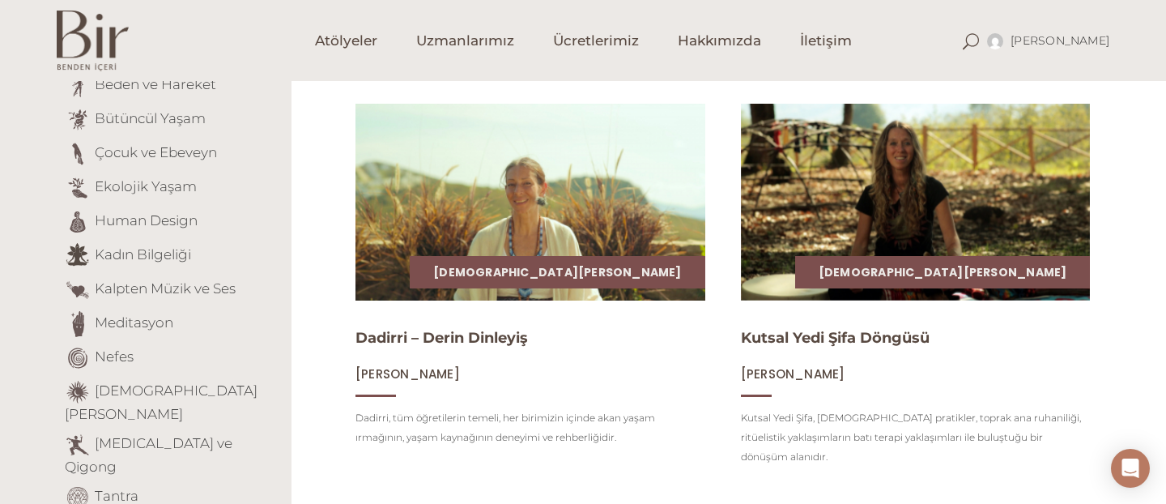
click at [526, 220] on img at bounding box center [531, 201] width 360 height 202
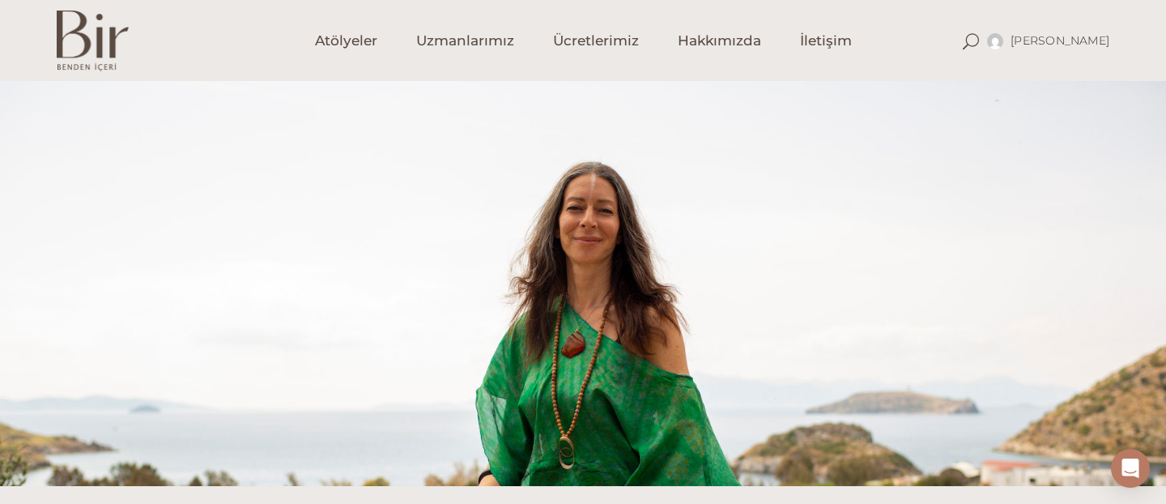
click at [964, 349] on div at bounding box center [583, 283] width 1166 height 405
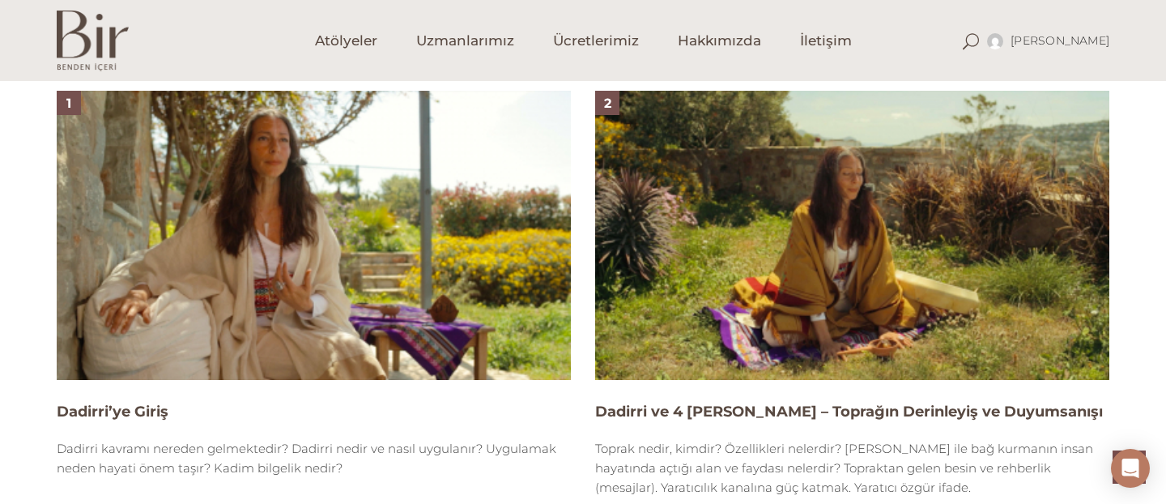
scroll to position [1036, 0]
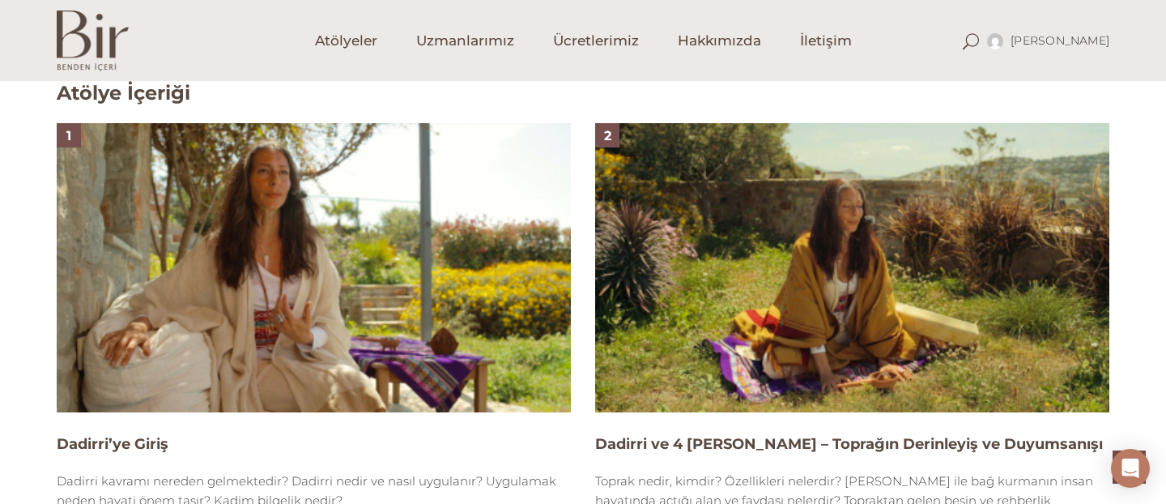
click at [225, 334] on img at bounding box center [314, 267] width 514 height 289
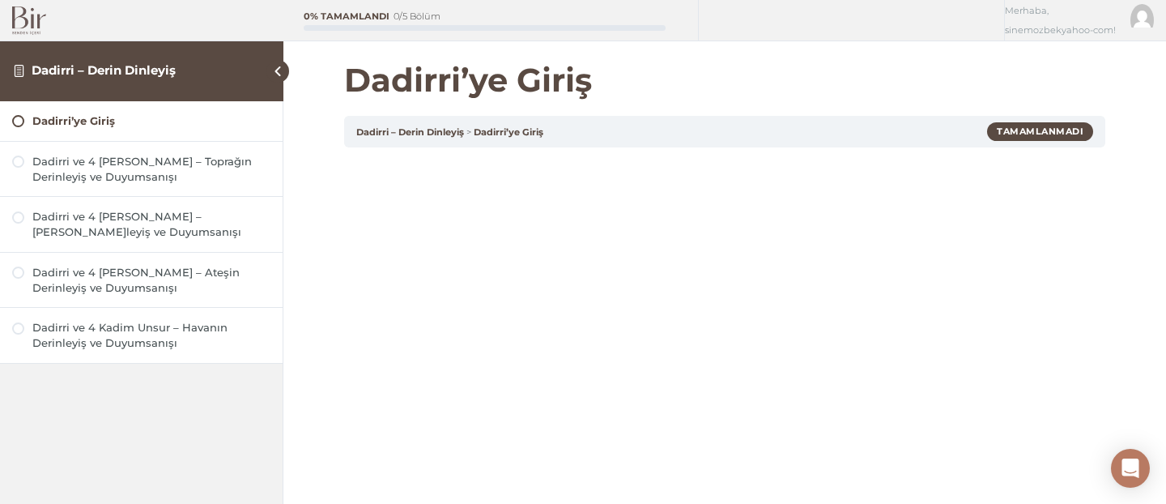
click at [1135, 315] on div "Dadirri’ye Giriş Dadirri – Derin Dinleyiş Dadirri’ye Giriş Tamamlanmadı Dadirri…" at bounding box center [724, 437] width 882 height 874
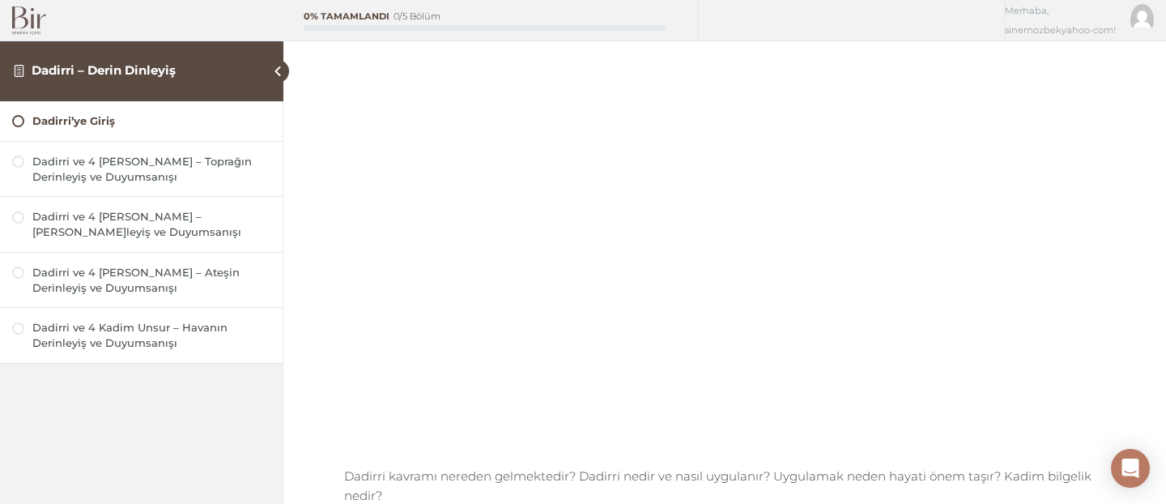
scroll to position [162, 0]
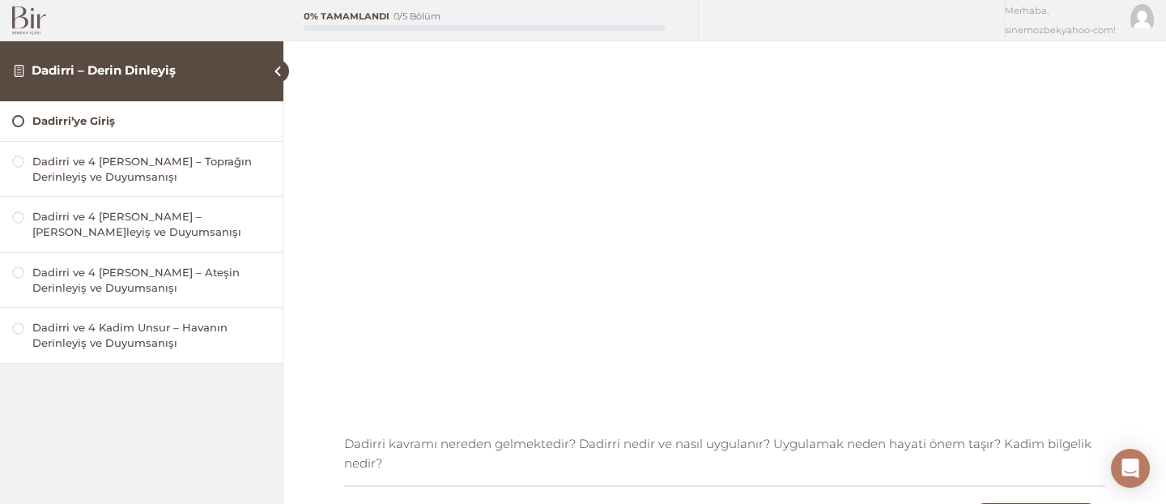
click at [129, 172] on div "Dadirri ve 4 [PERSON_NAME] – Toprağın Derinleyiş ve Duyumsanışı" at bounding box center [151, 169] width 238 height 31
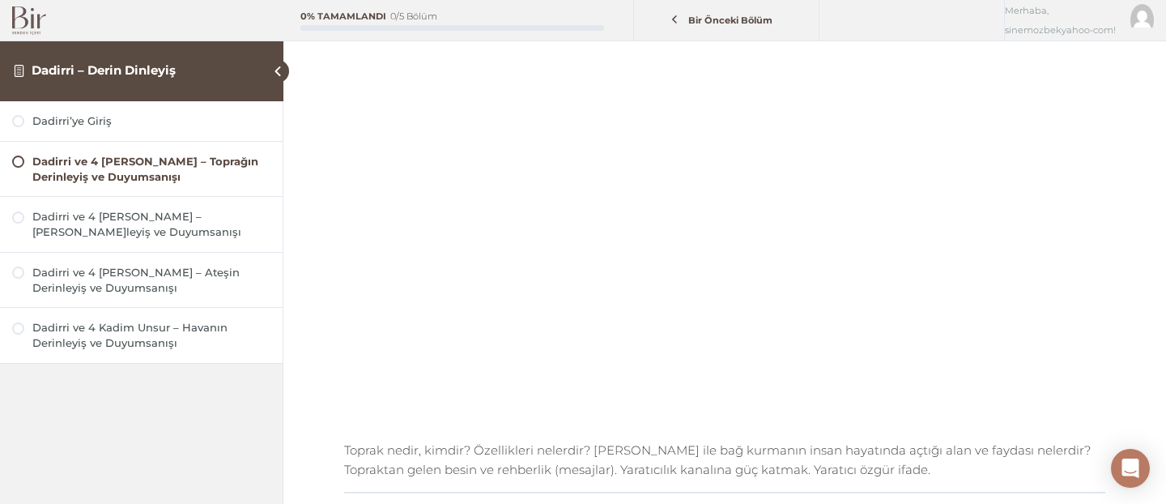
scroll to position [227, 0]
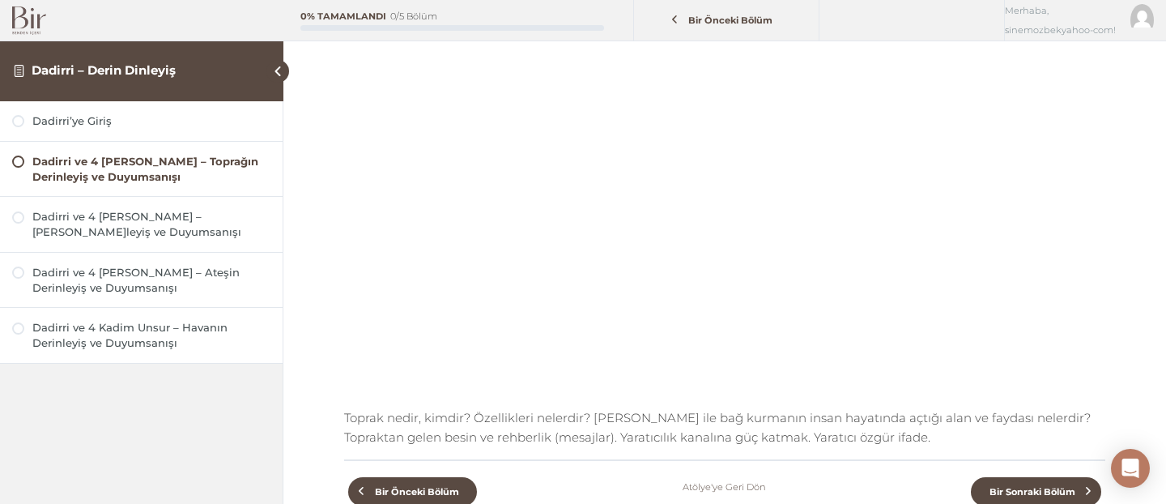
click at [1150, 284] on div "Dadirri ve 4 [PERSON_NAME] – Toprağın Derinleyiş ve Duyumsanışı Dadirri – Derin…" at bounding box center [724, 229] width 882 height 913
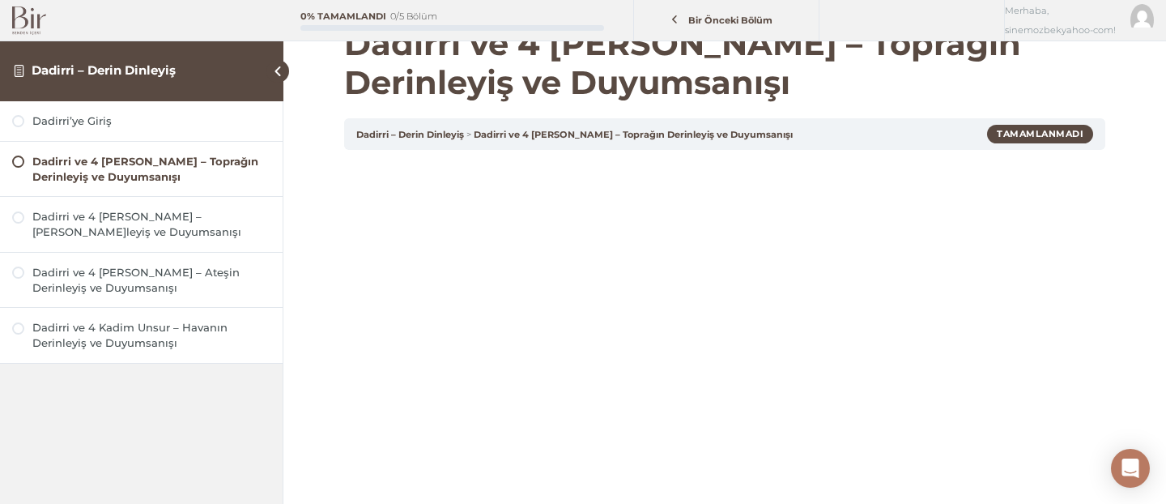
scroll to position [0, 0]
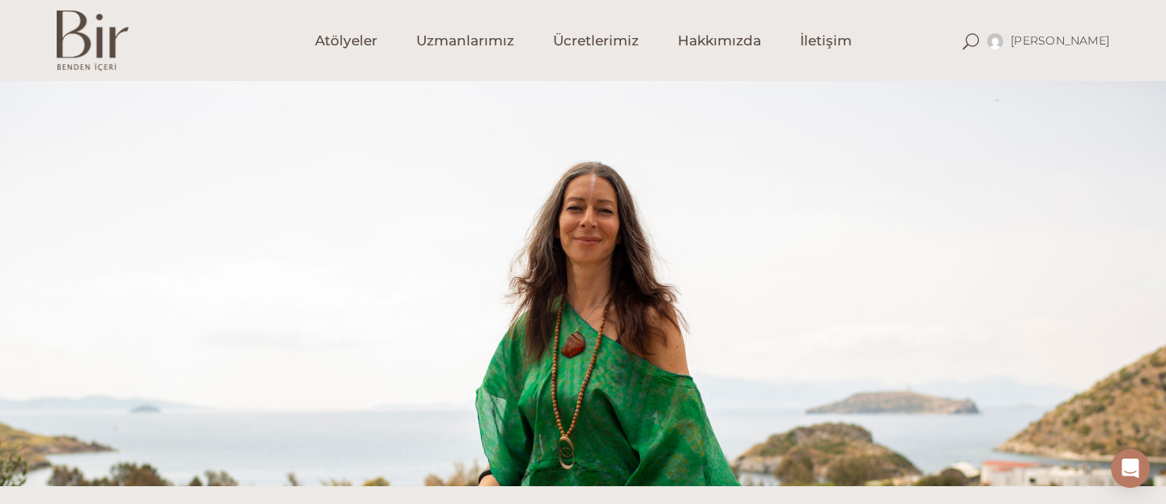
scroll to position [1036, 0]
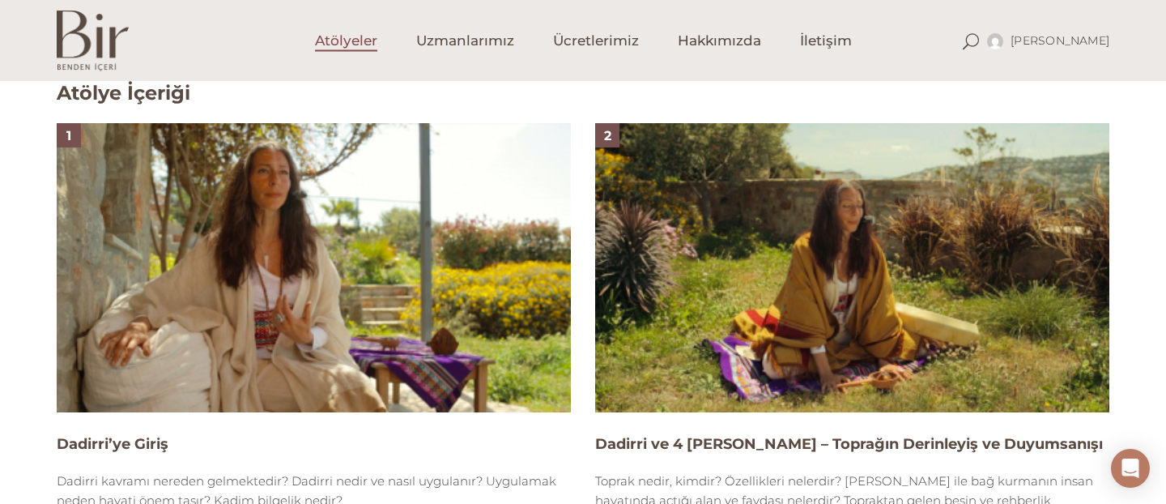
click at [349, 45] on span "Atölyeler" at bounding box center [346, 41] width 62 height 19
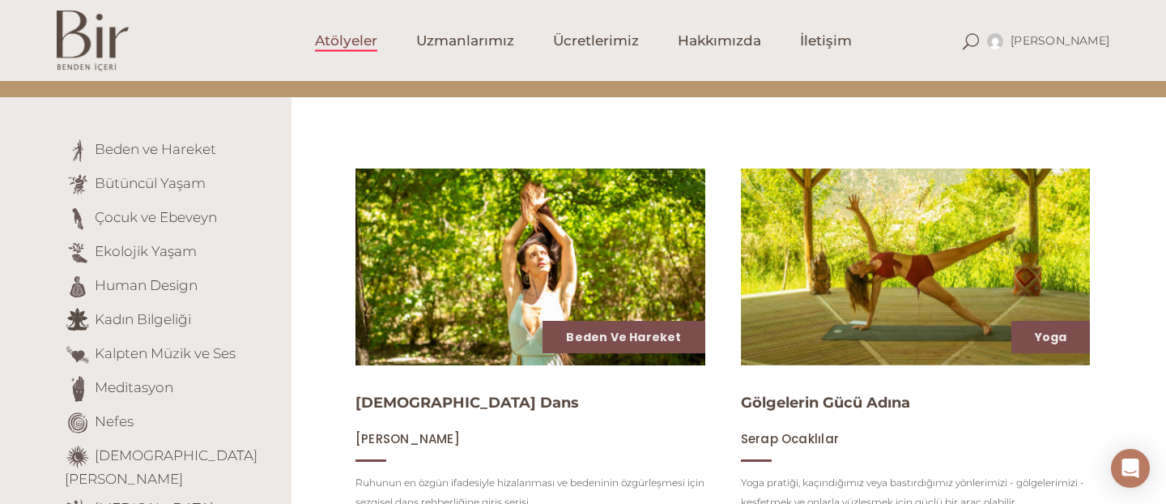
scroll to position [162, 0]
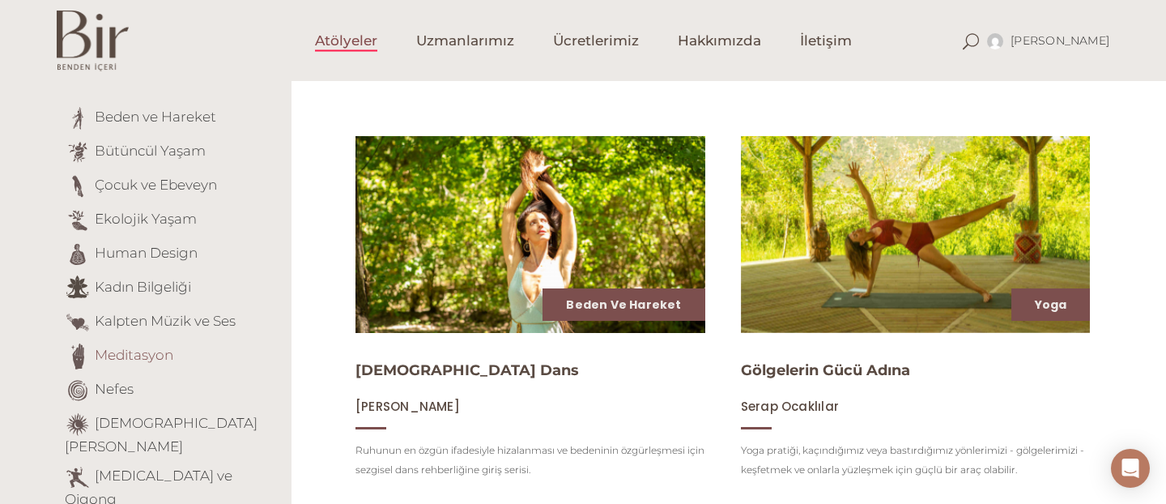
click at [131, 351] on link "Meditasyon" at bounding box center [134, 354] width 79 height 16
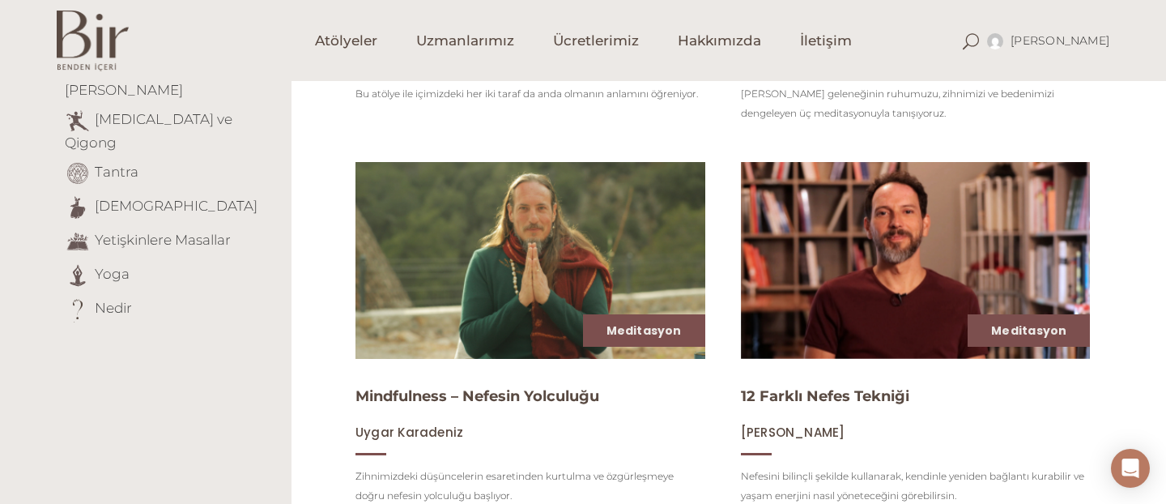
scroll to position [550, 0]
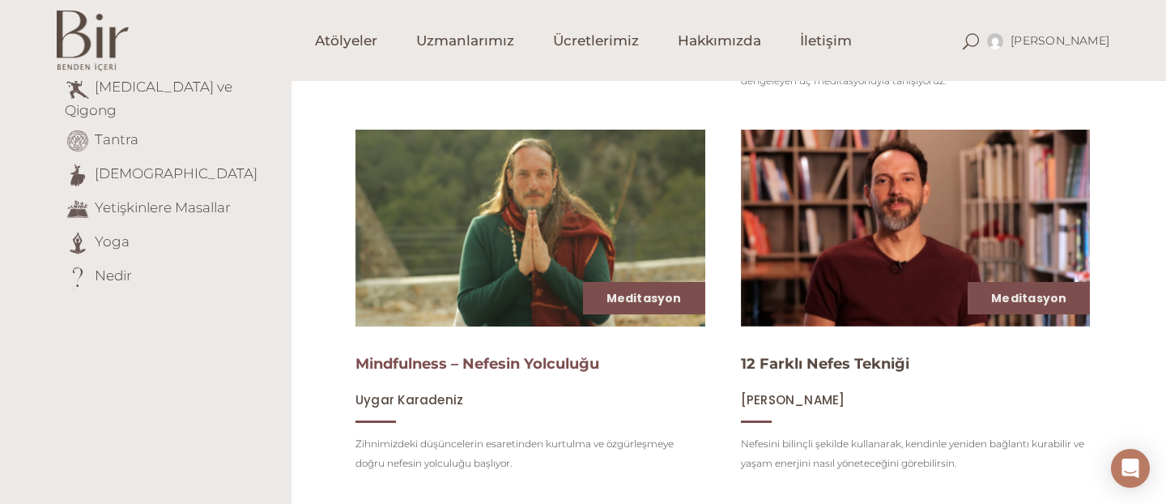
click at [538, 367] on link "Mindfulness – Nefesin Yolculuğu" at bounding box center [477, 364] width 244 height 18
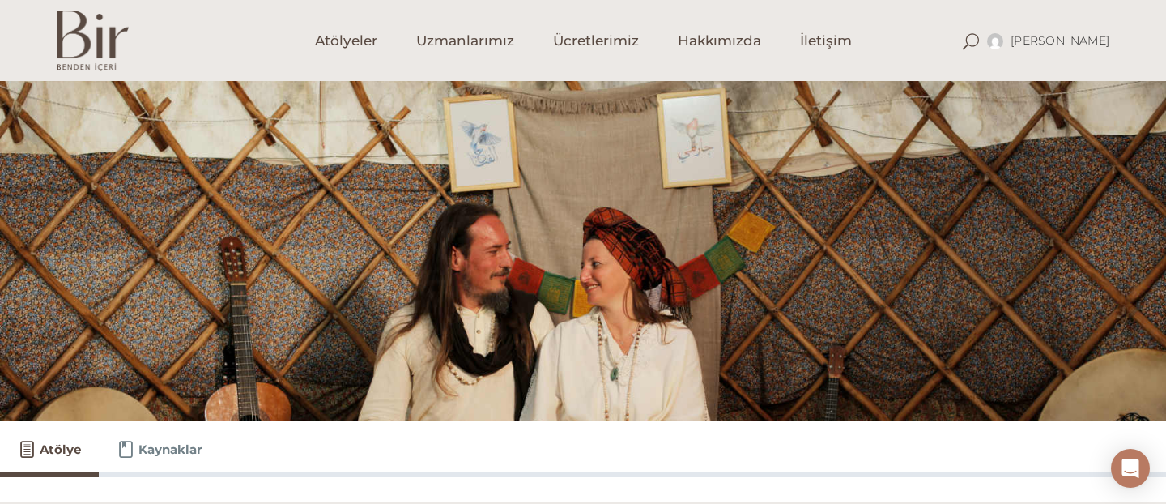
scroll to position [97, 0]
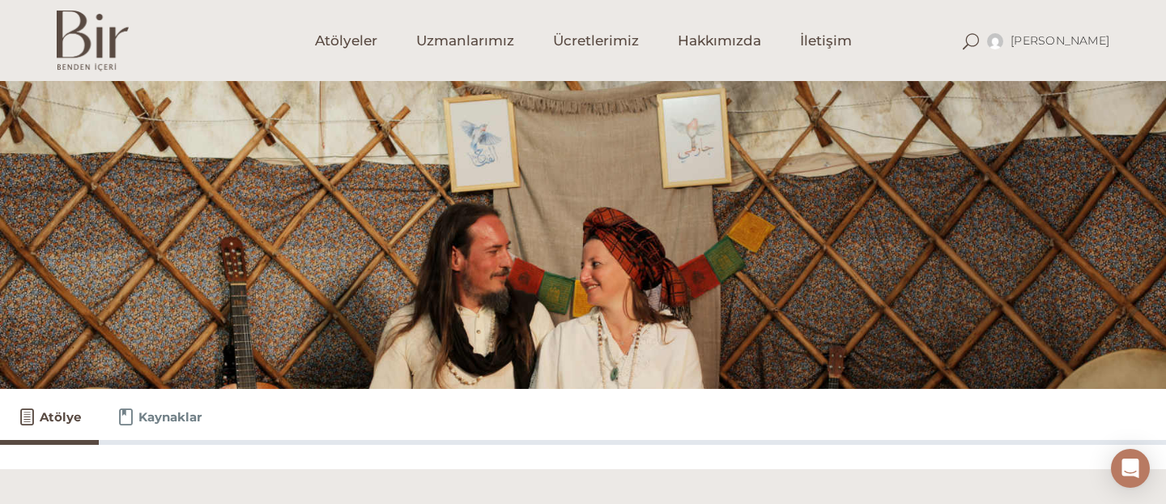
click at [865, 284] on div at bounding box center [583, 186] width 1166 height 405
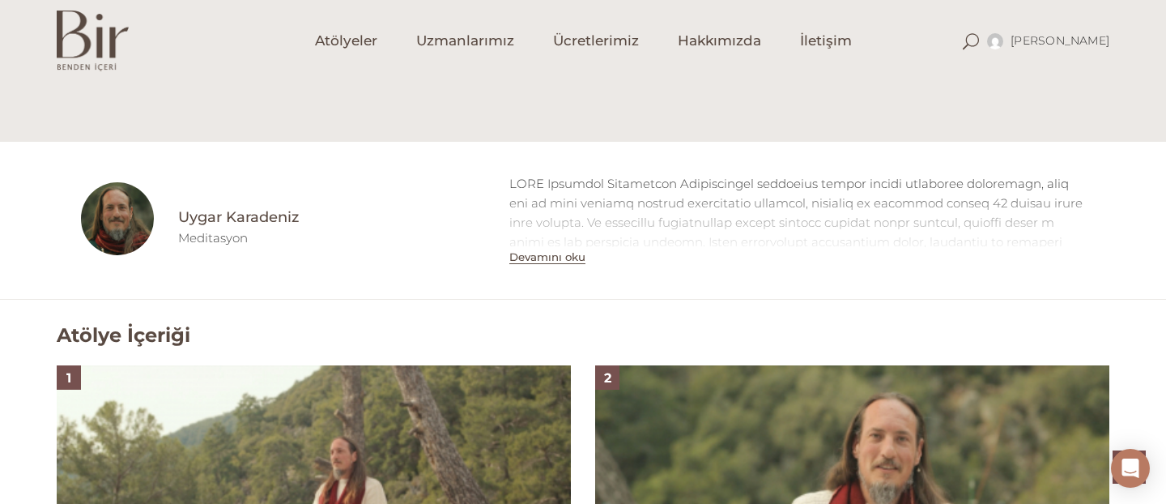
scroll to position [907, 0]
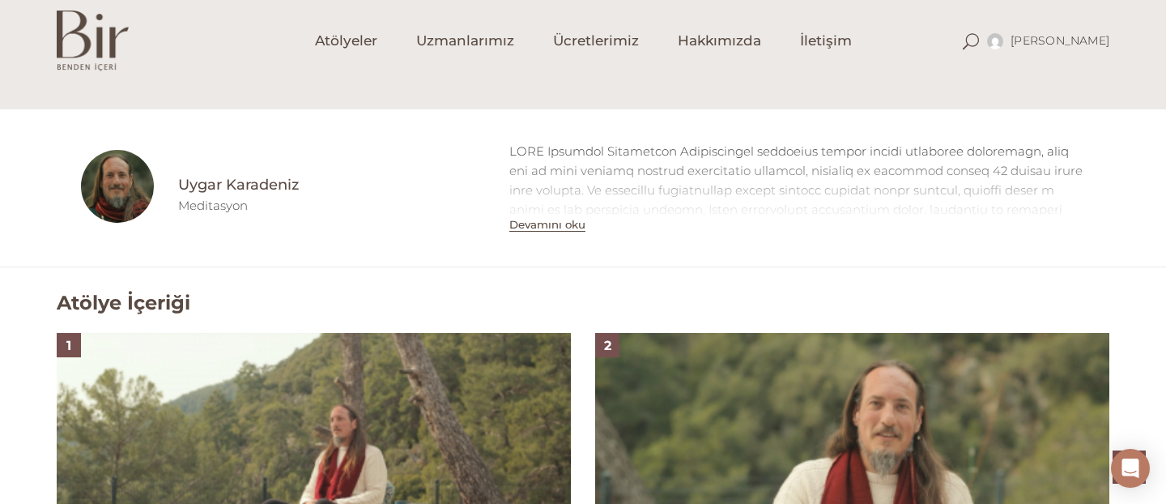
click at [552, 227] on button "Devamını oku" at bounding box center [547, 225] width 76 height 14
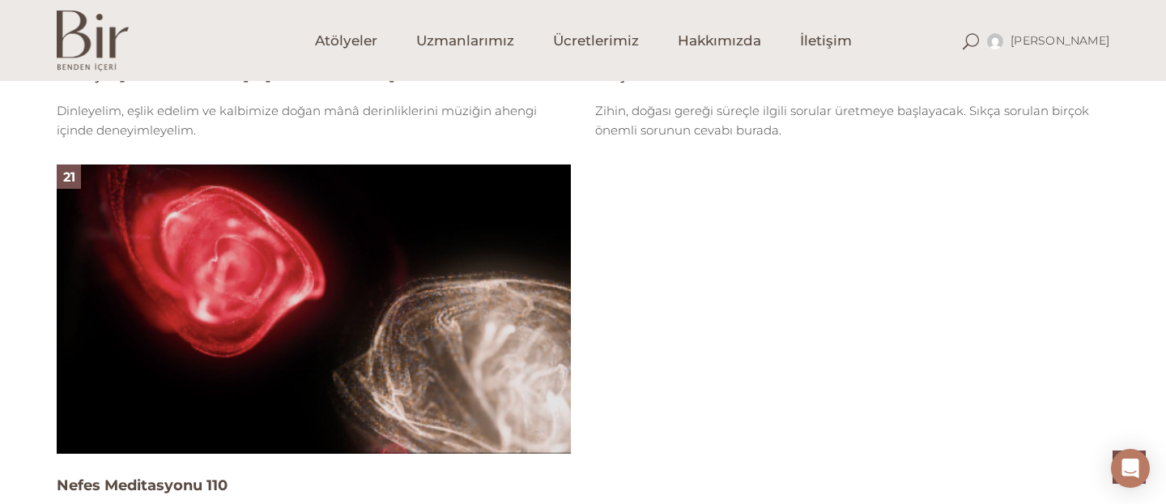
scroll to position [5408, 0]
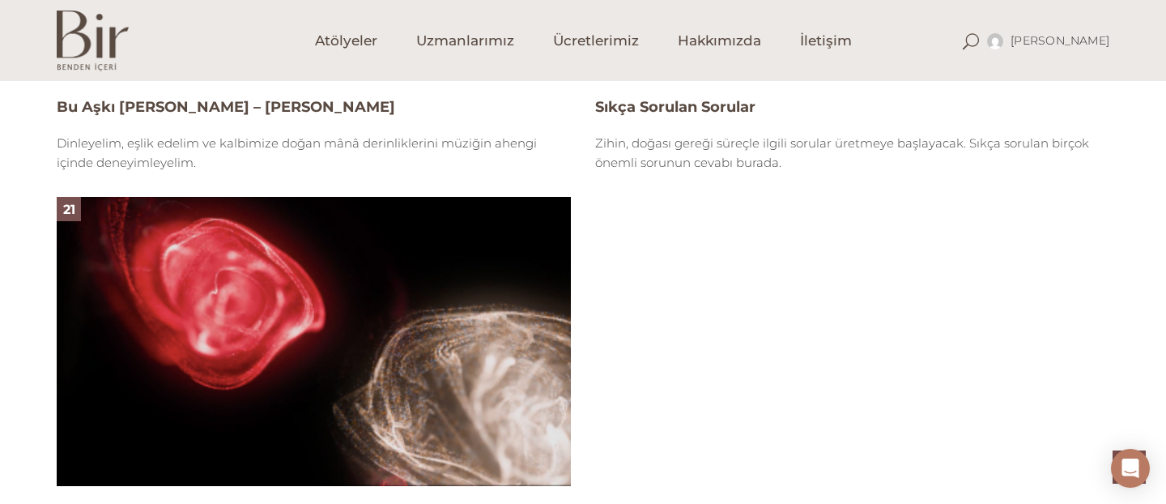
click at [251, 234] on img at bounding box center [314, 341] width 514 height 289
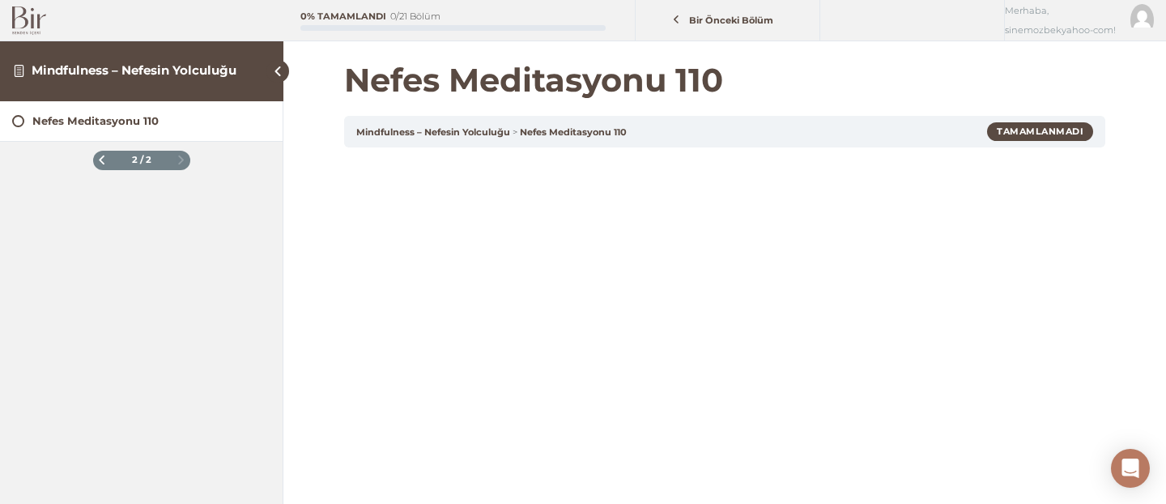
click at [1147, 291] on div "Nefes Meditasyonu 110 Mindfulness – Nefesin Yolculuğu Nefes Meditasyonu 110 Tam…" at bounding box center [724, 427] width 882 height 855
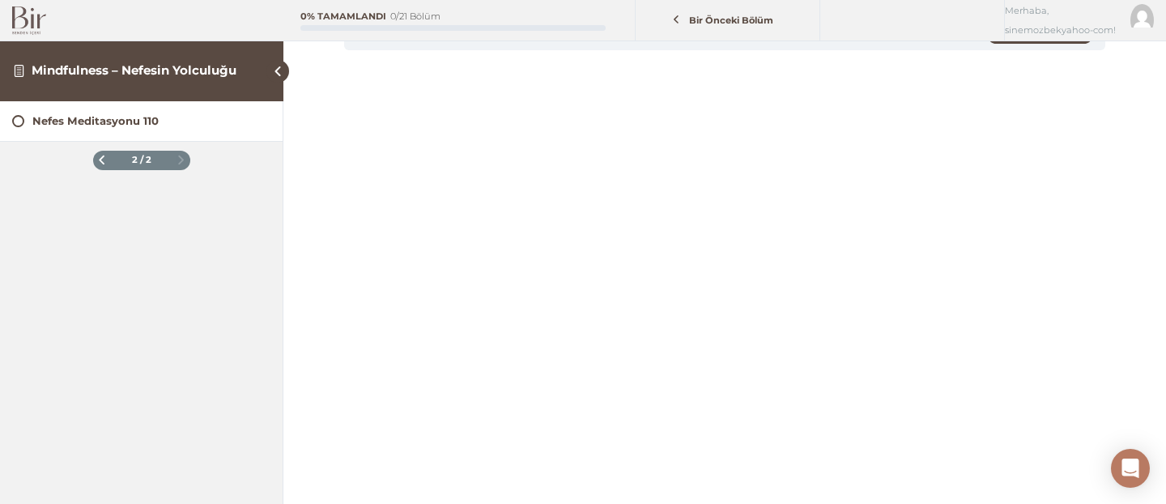
scroll to position [130, 0]
